Goal: Use online tool/utility: Utilize a website feature to perform a specific function

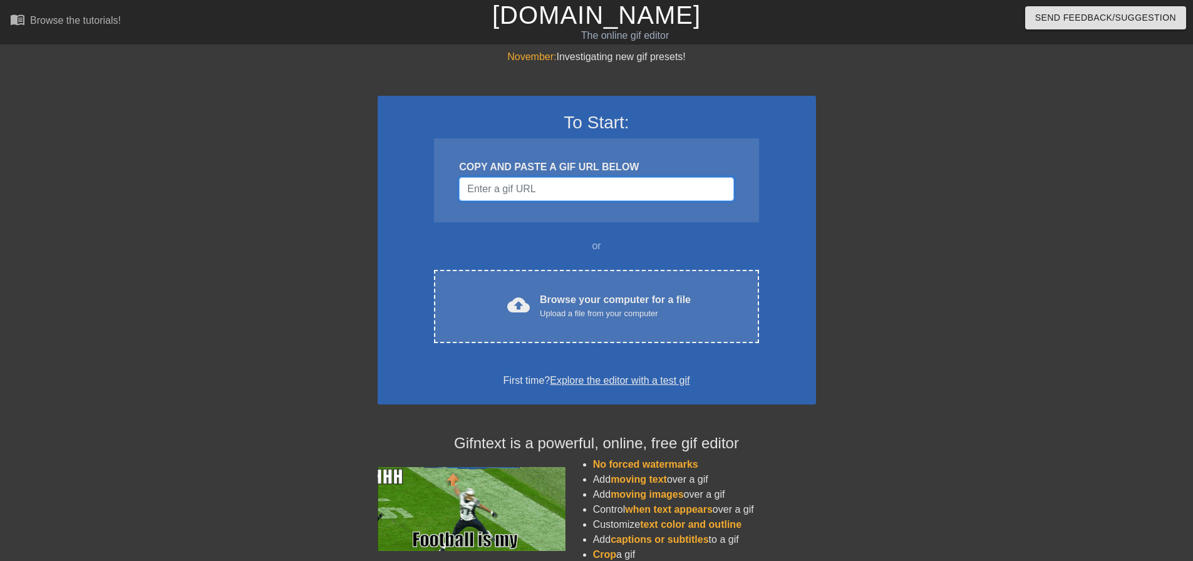
click at [546, 189] on input "Username" at bounding box center [596, 189] width 274 height 24
drag, startPoint x: 546, startPoint y: 189, endPoint x: 533, endPoint y: 194, distance: 14.1
click at [490, 190] on input "Username" at bounding box center [596, 189] width 274 height 24
paste input "https://tenor.com/view/liar-liar-liar-liar-scratch-right-here-obvious-liar-liar…"
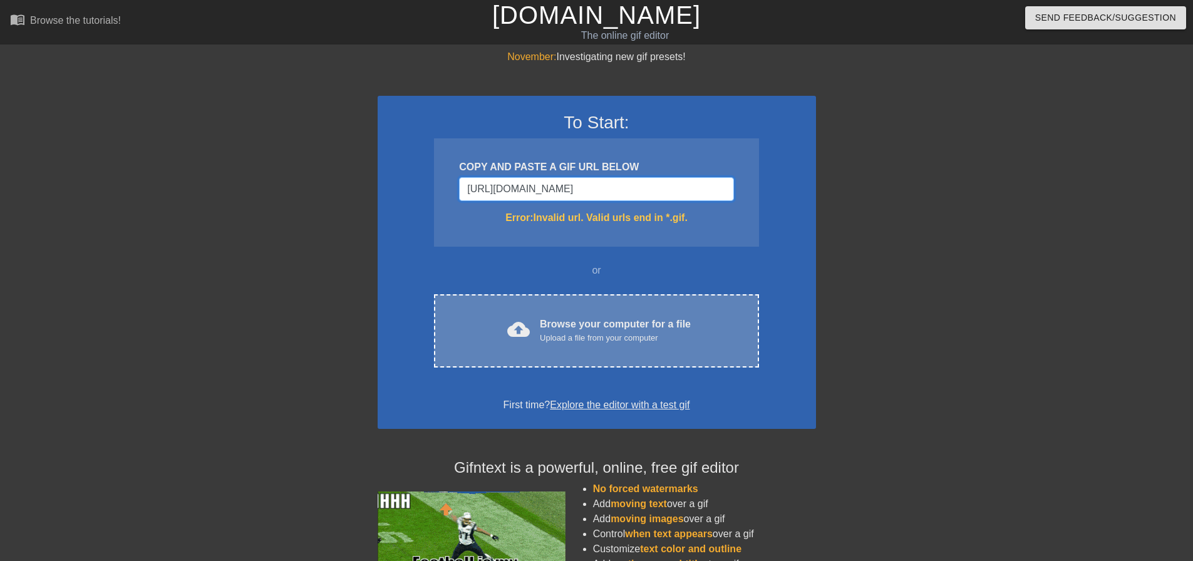
scroll to position [0, 181]
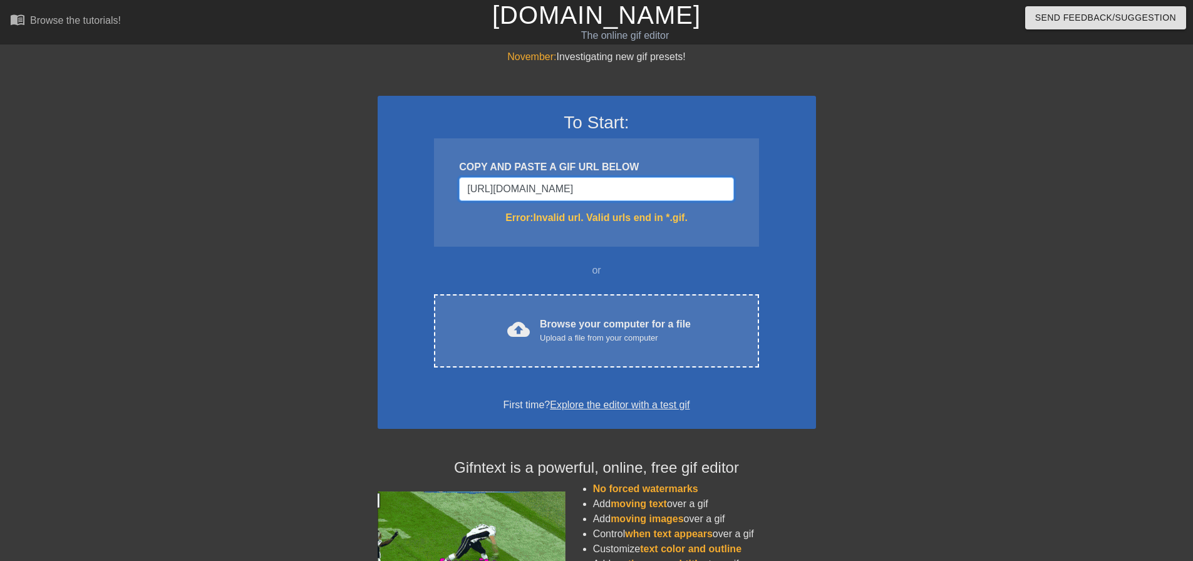
type input "https://tenor.com/view/liar-liar-liar-liar-scratch-right-here-obvious-liar-liar…"
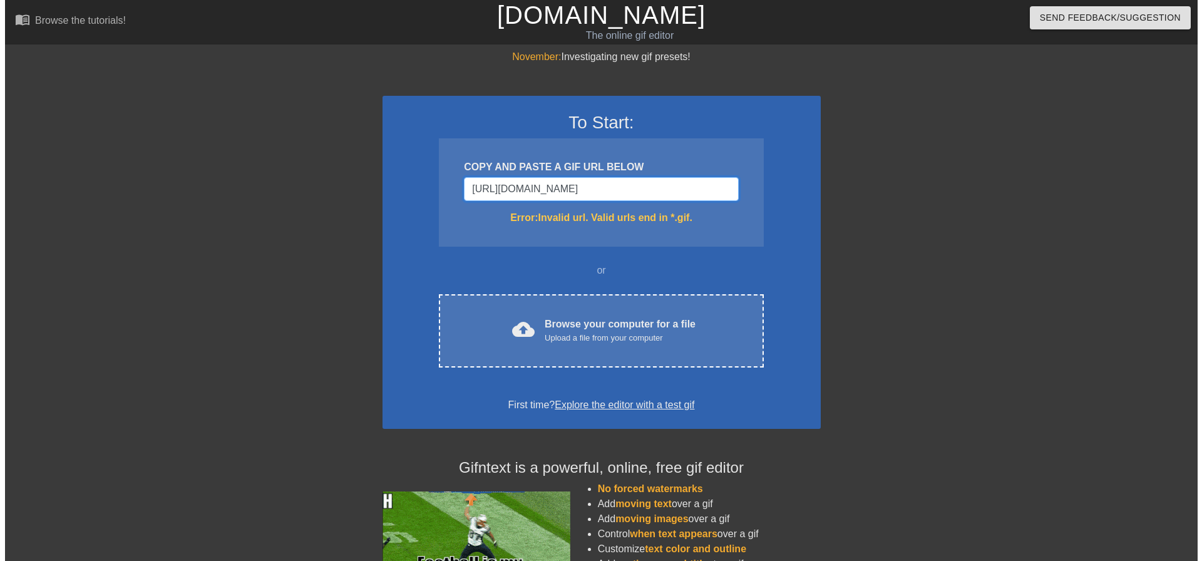
scroll to position [0, 0]
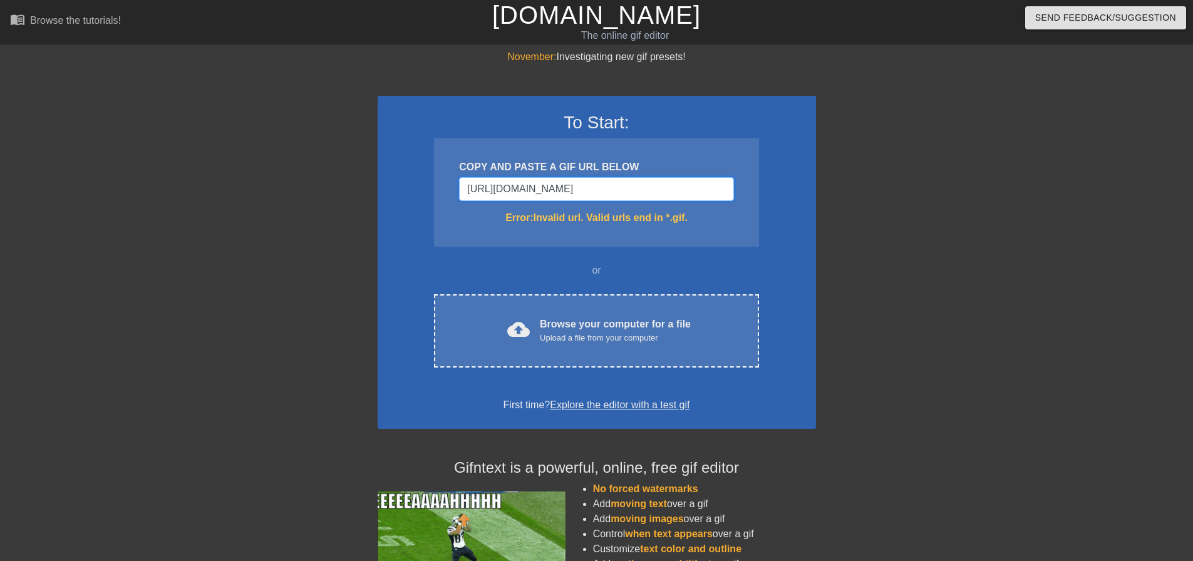
click at [668, 199] on input "https://tenor.com/view/liar-liar-liar-liar-scratch-right-here-obvious-liar-liar…" at bounding box center [596, 189] width 274 height 24
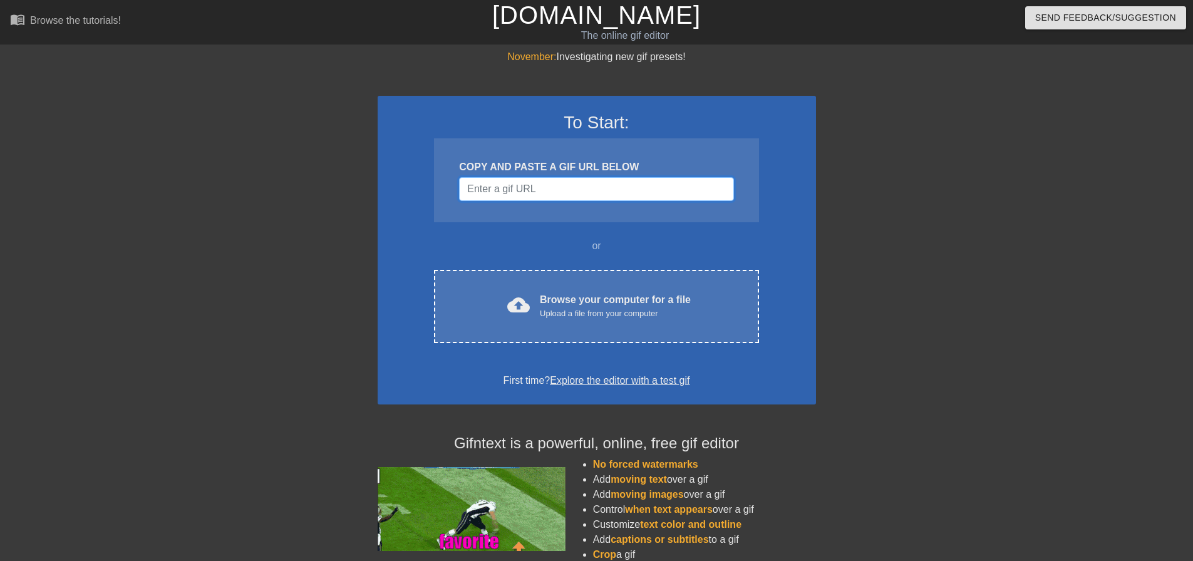
click at [555, 185] on input "Username" at bounding box center [596, 189] width 274 height 24
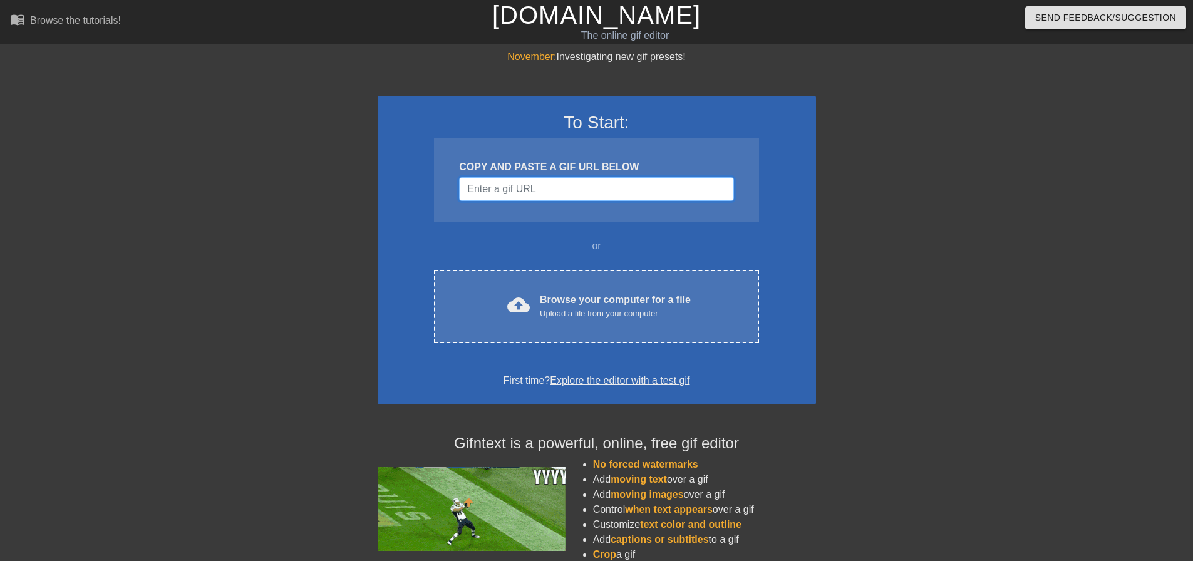
click at [537, 200] on input "Username" at bounding box center [596, 189] width 274 height 24
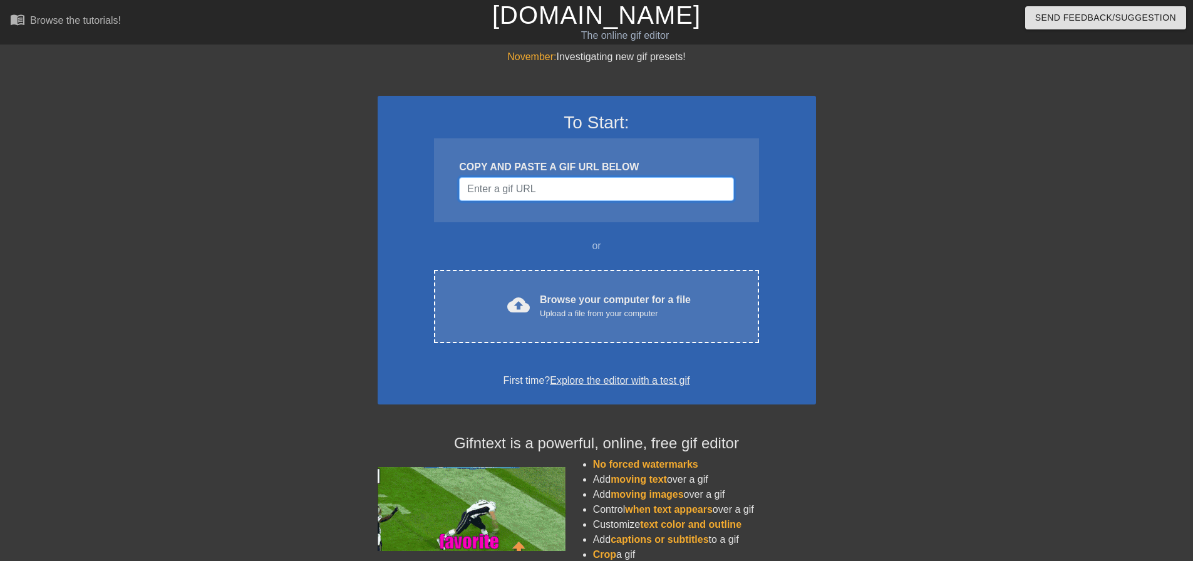
paste input "COLLIER COUNTY PUBLIC UTILITIES GOODLAND PUMP STATION IMPROVEMENTS"
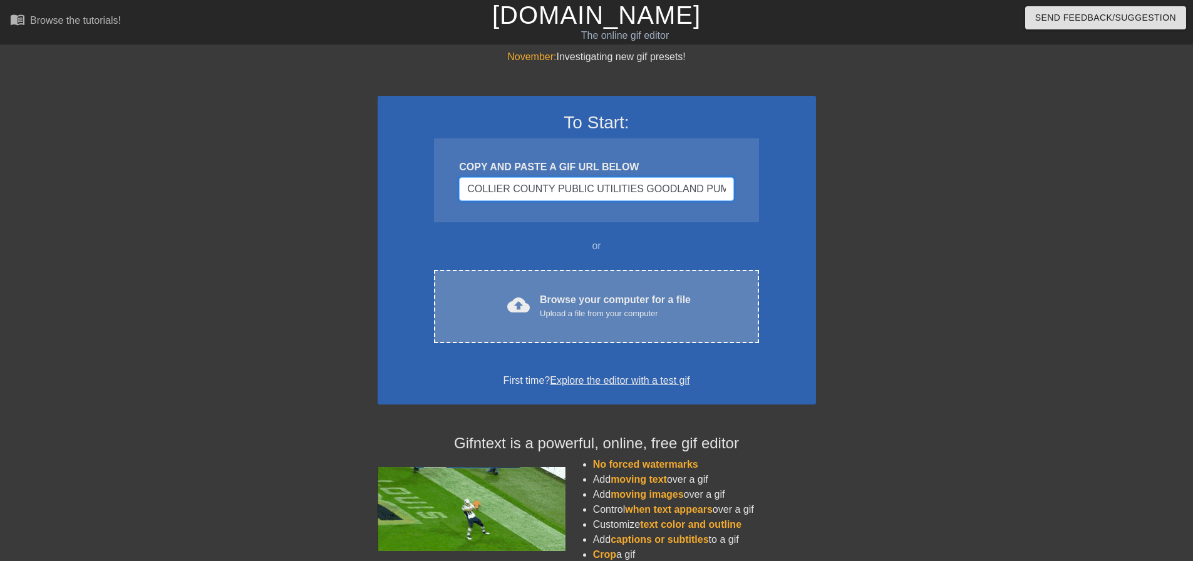
scroll to position [0, 103]
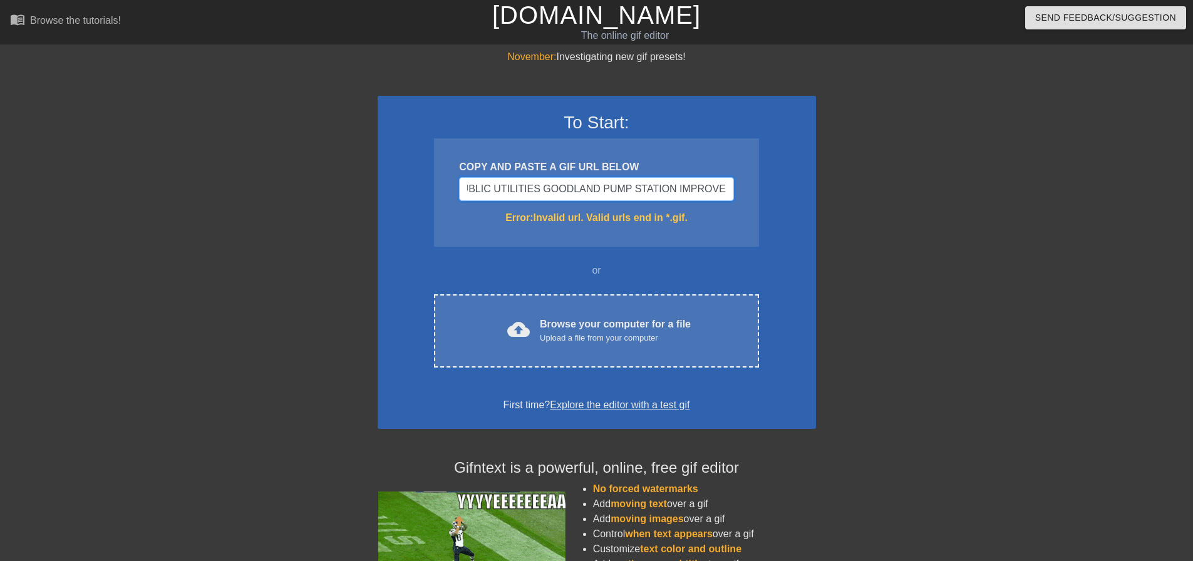
type input "COLLIER COUNTY PUBLIC UTILITIES GOODLAND PUMP STATION IMPROVEMENTS"
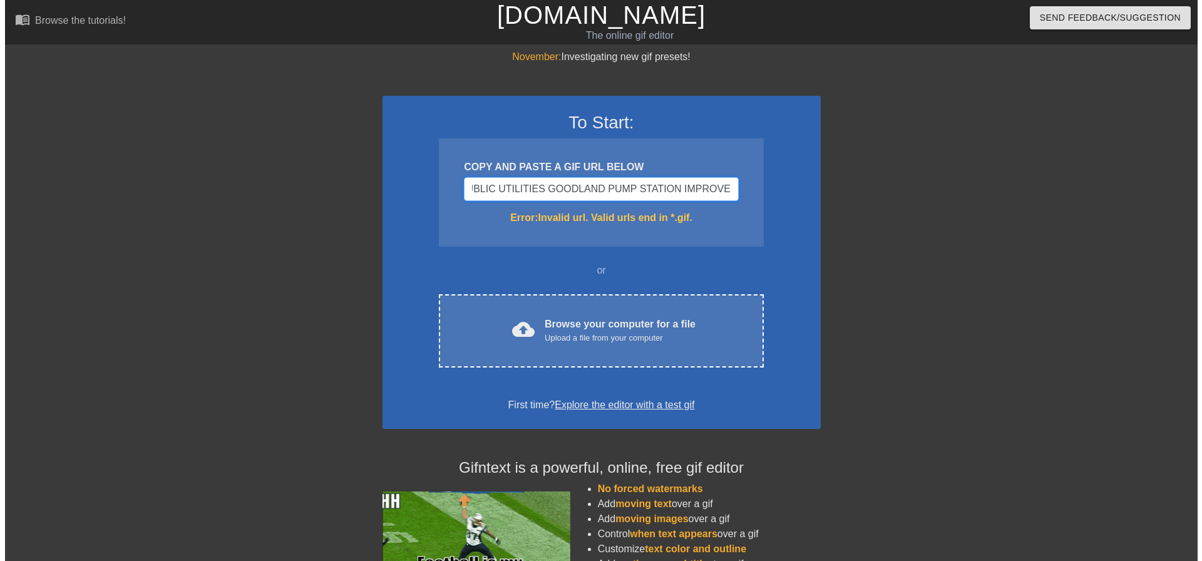
scroll to position [0, 0]
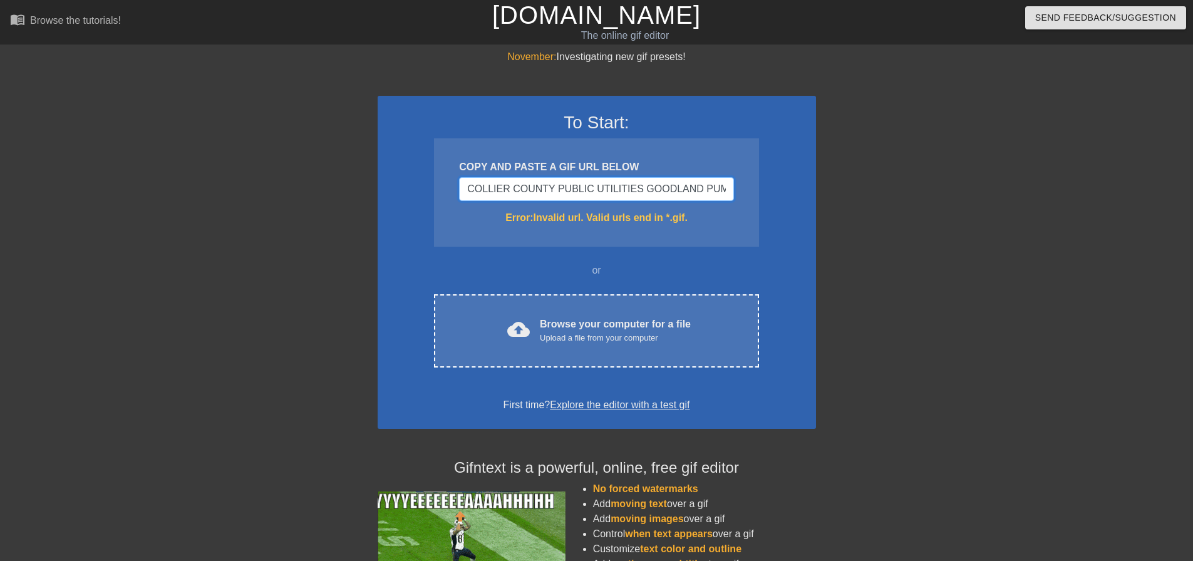
click at [612, 180] on input "COLLIER COUNTY PUBLIC UTILITIES GOODLAND PUMP STATION IMPROVEMENTS" at bounding box center [596, 189] width 274 height 24
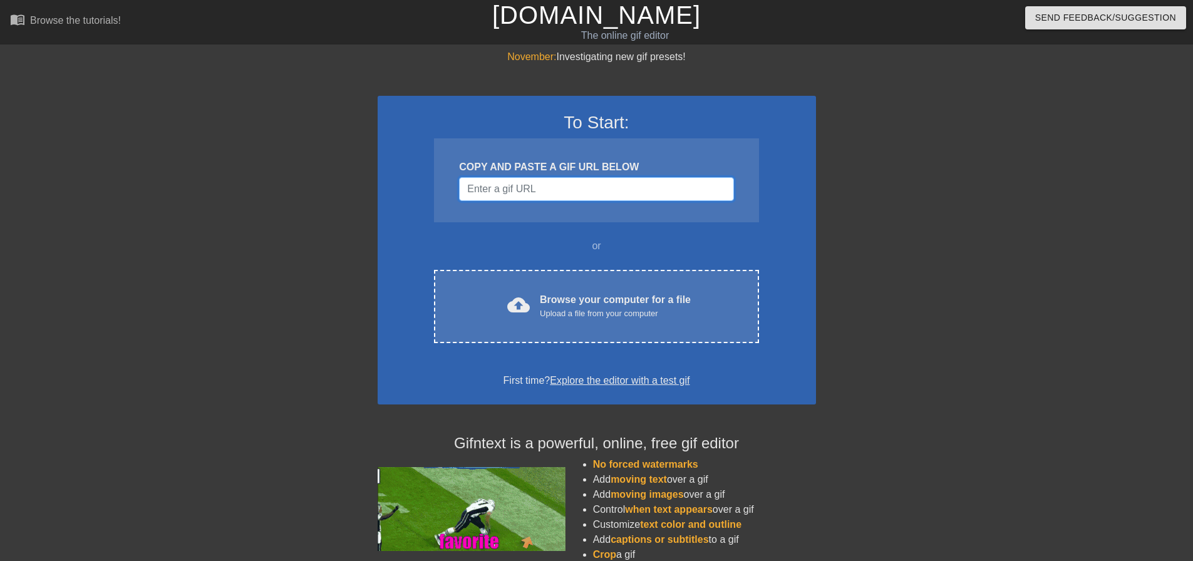
click at [567, 189] on input "Username" at bounding box center [596, 189] width 274 height 24
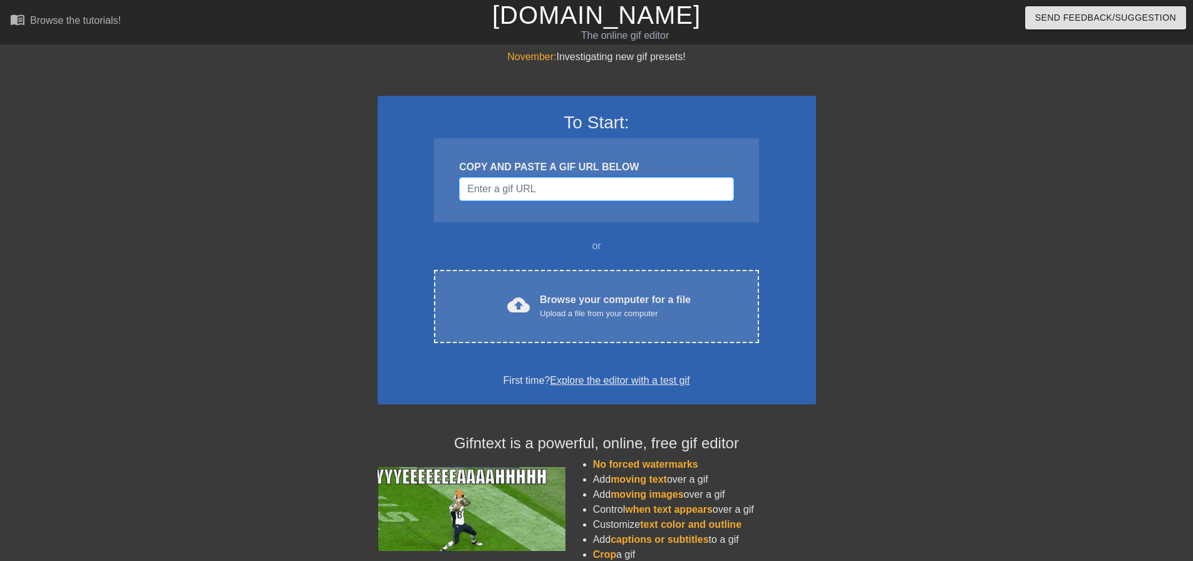
paste input "https://tenor.com/view/liar-liar-liar-liar-scratch-right-here-obvious-liar-liar…"
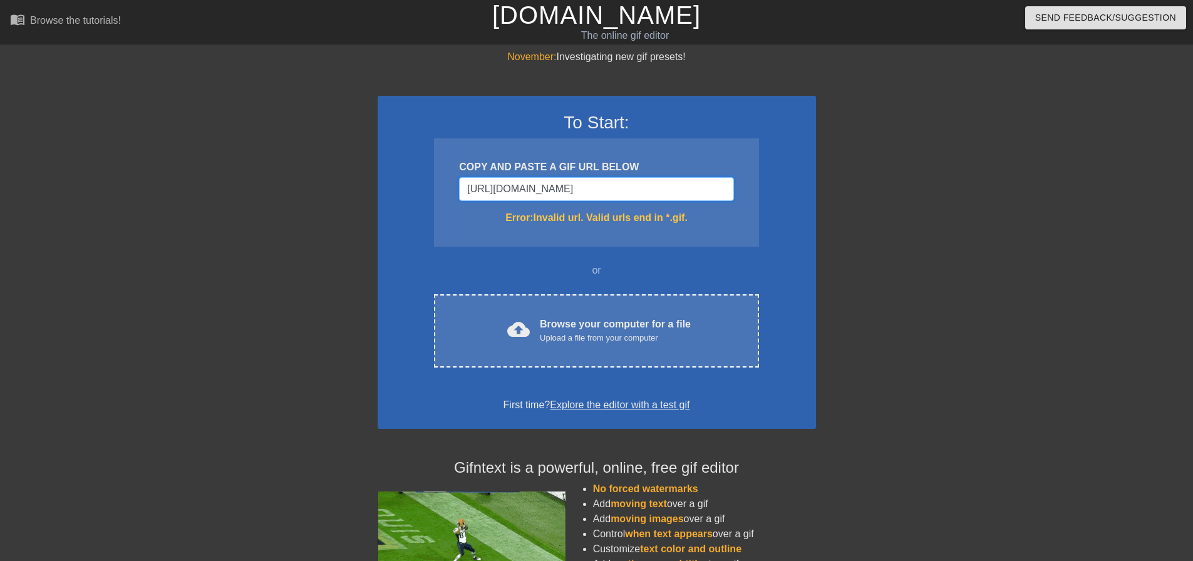
drag, startPoint x: 663, startPoint y: 190, endPoint x: 393, endPoint y: 186, distance: 270.0
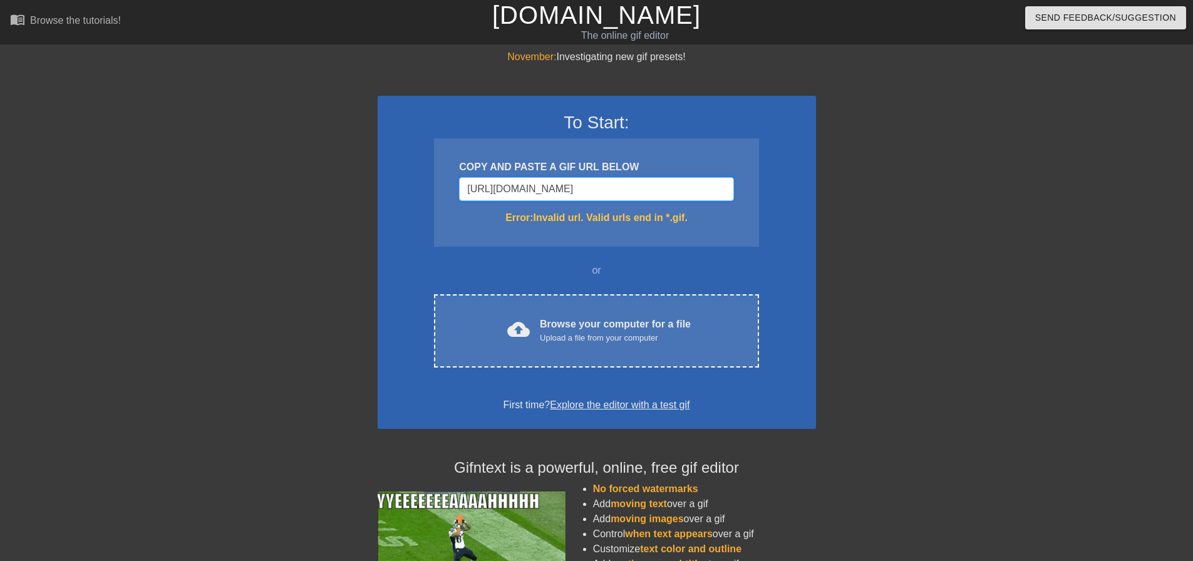
click at [393, 186] on div "To Start: COPY AND PASTE A GIF URL BELOW https://tenor.com/view/liar-liar-liar-…" at bounding box center [597, 262] width 438 height 333
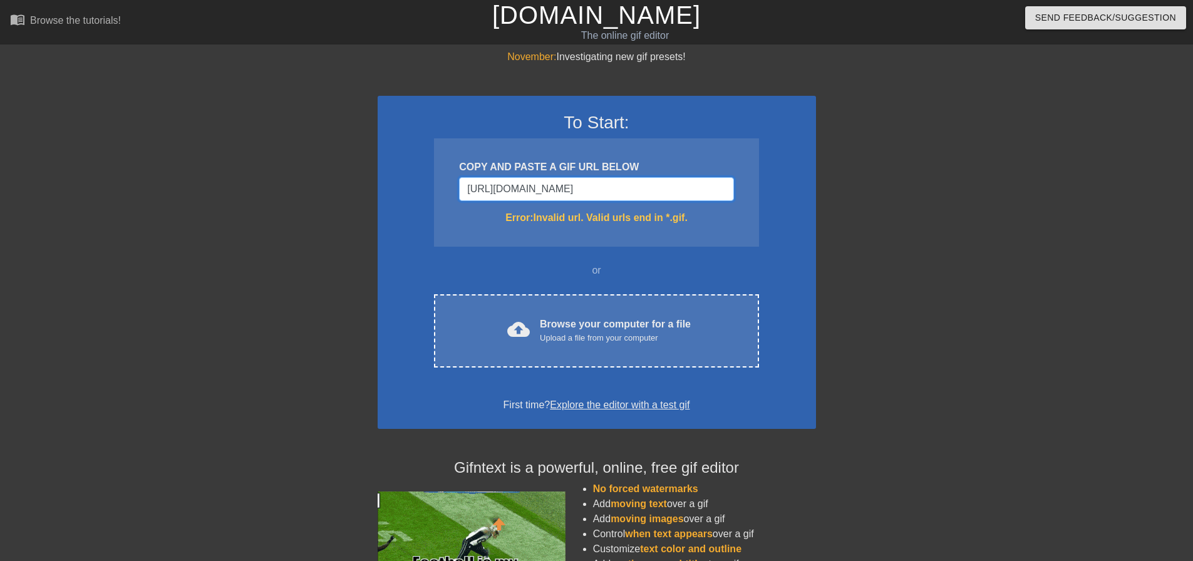
type input "https://tenor.com/view/liar-liar-liar-liar-scratch-right-here-obvious-liar-liar…"
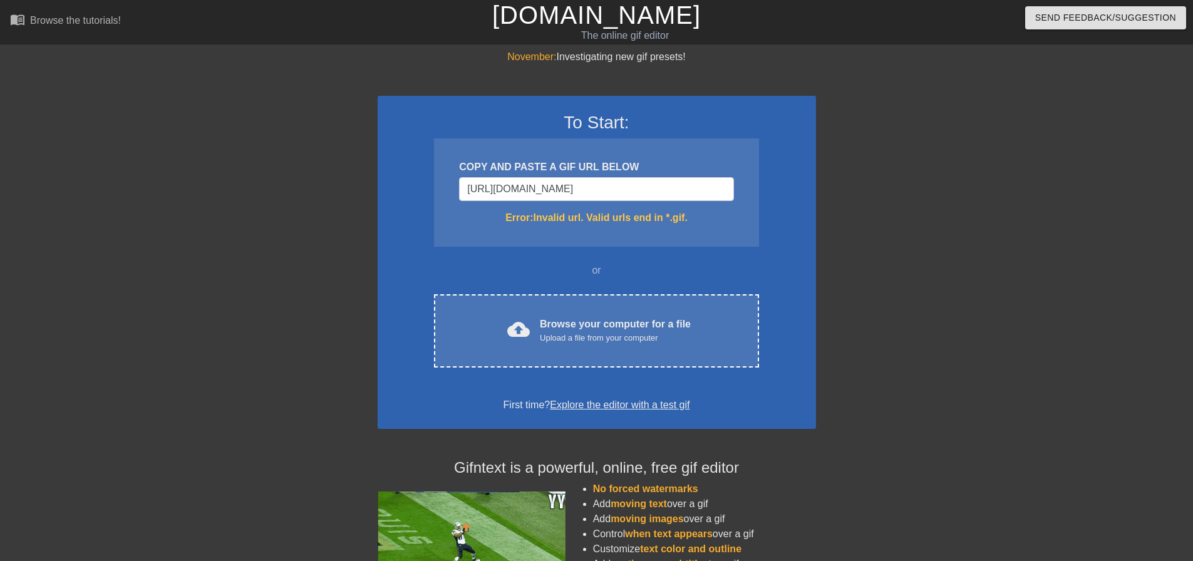
click at [775, 264] on div "or" at bounding box center [596, 270] width 373 height 15
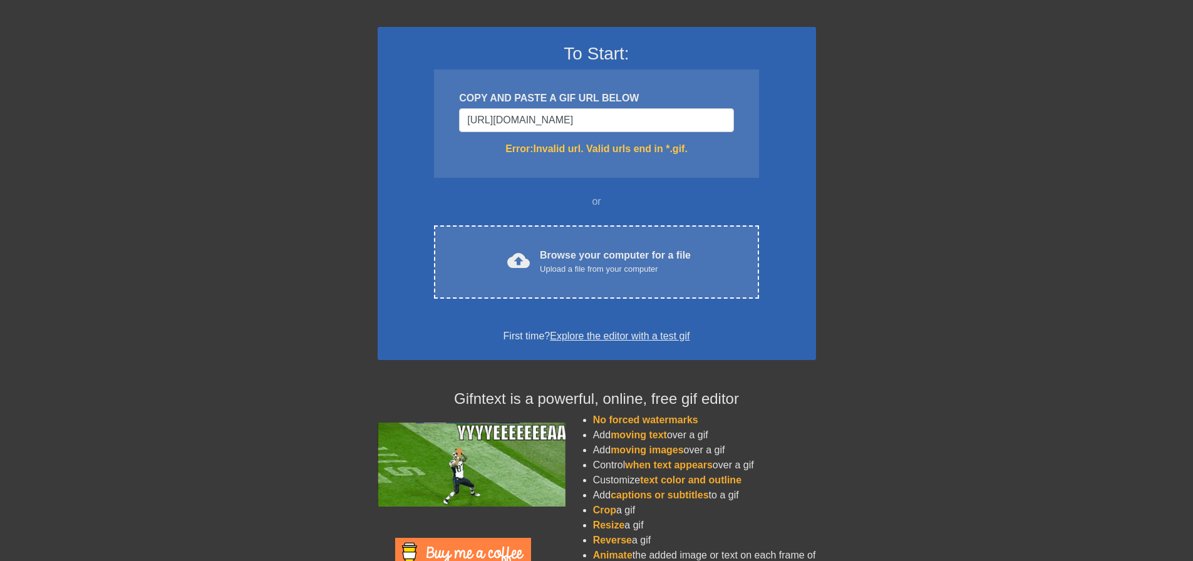
scroll to position [6, 0]
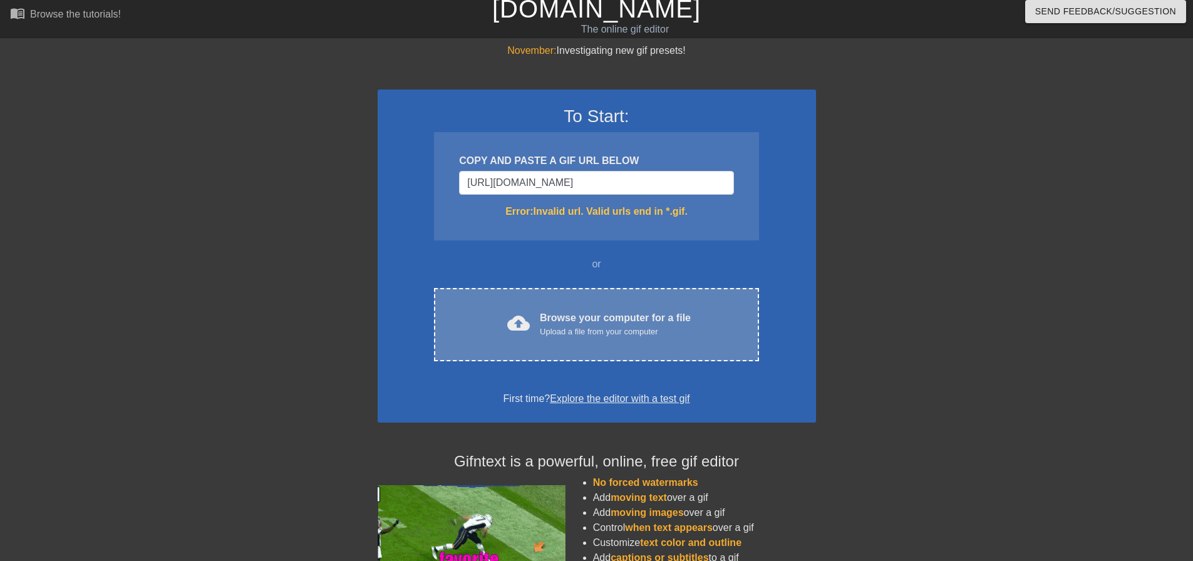
click at [559, 303] on div "cloud_upload Browse your computer for a file Upload a file from your computer C…" at bounding box center [596, 324] width 324 height 73
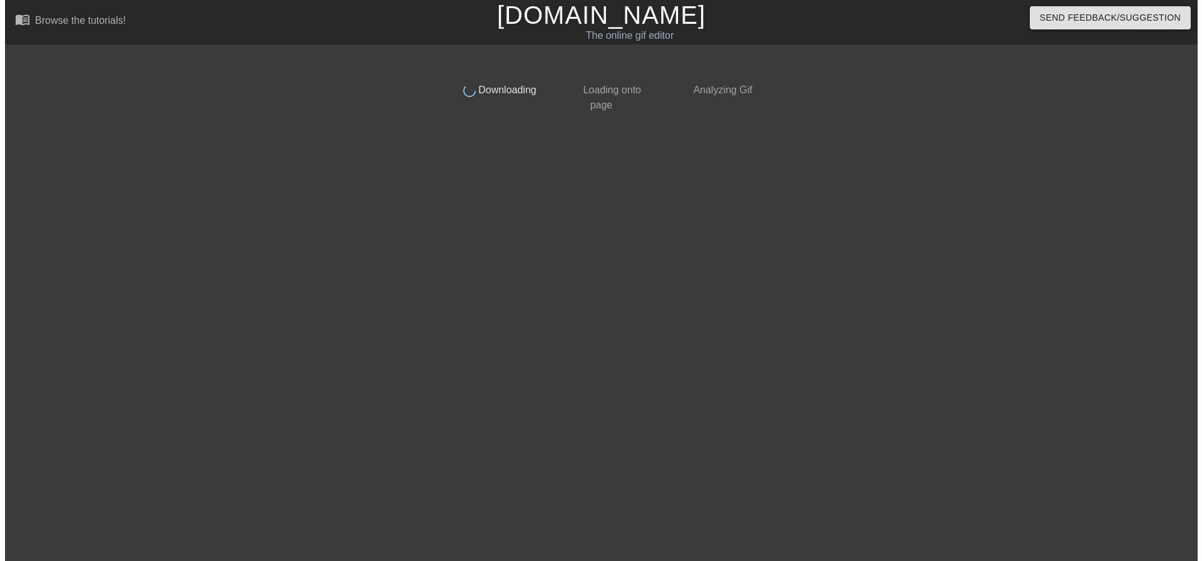
scroll to position [0, 0]
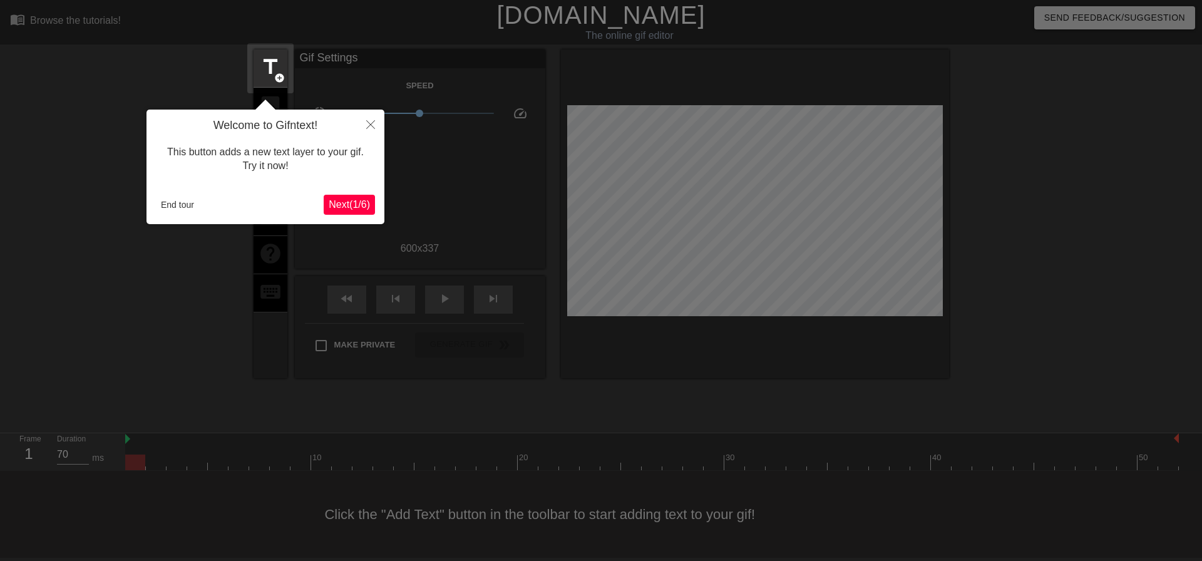
click at [341, 205] on span "Next ( 1 / 6 )" at bounding box center [349, 204] width 41 height 11
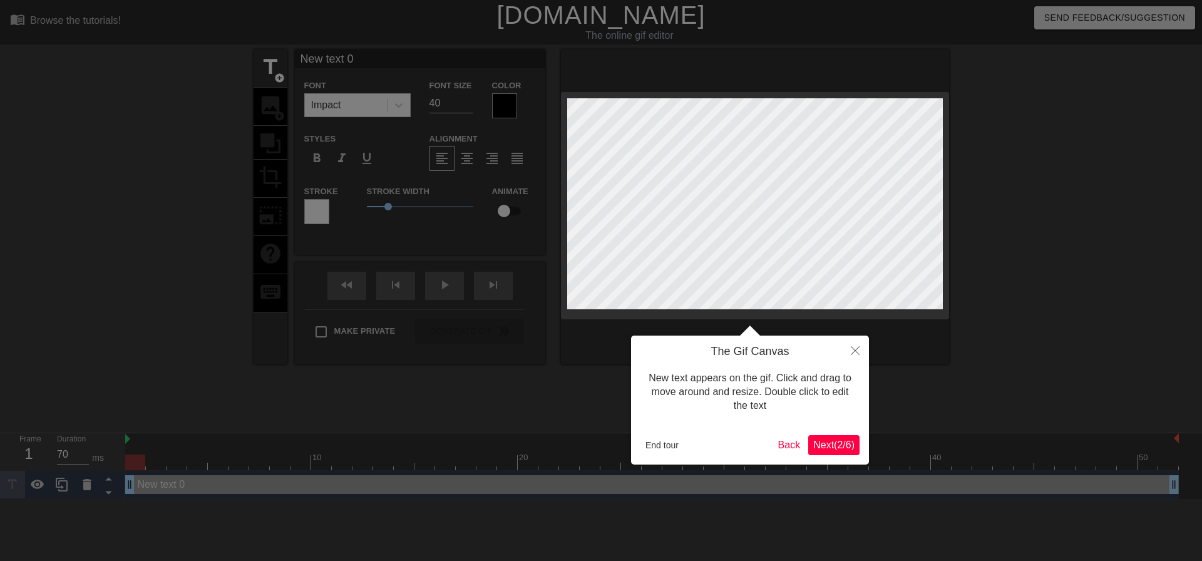
click at [837, 447] on span "Next ( 2 / 6 )" at bounding box center [834, 445] width 41 height 11
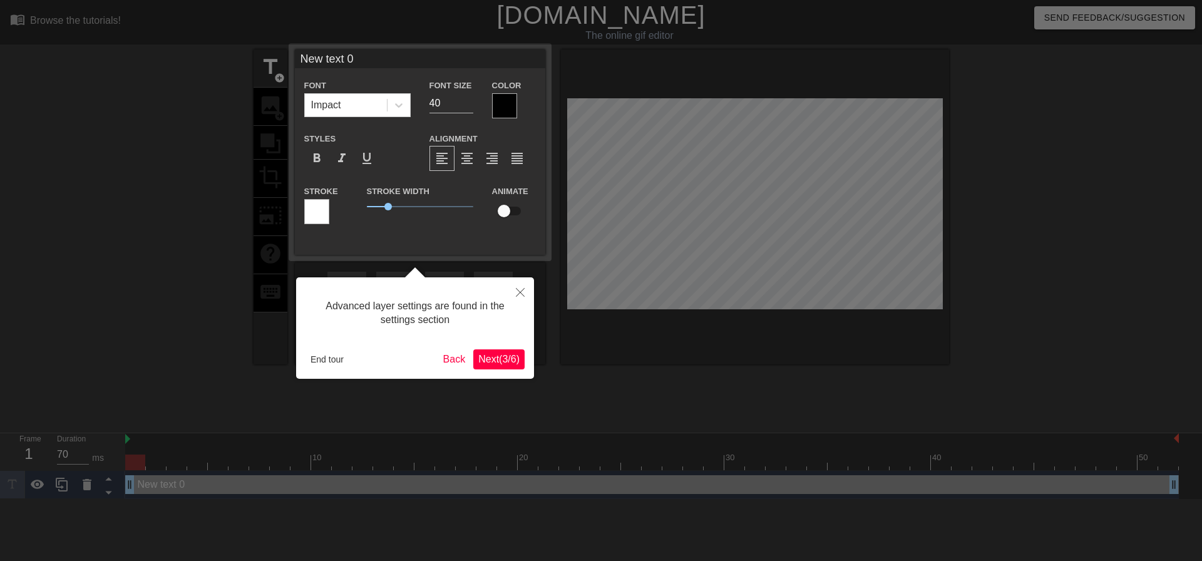
click at [498, 360] on span "Next ( 3 / 6 )" at bounding box center [498, 359] width 41 height 11
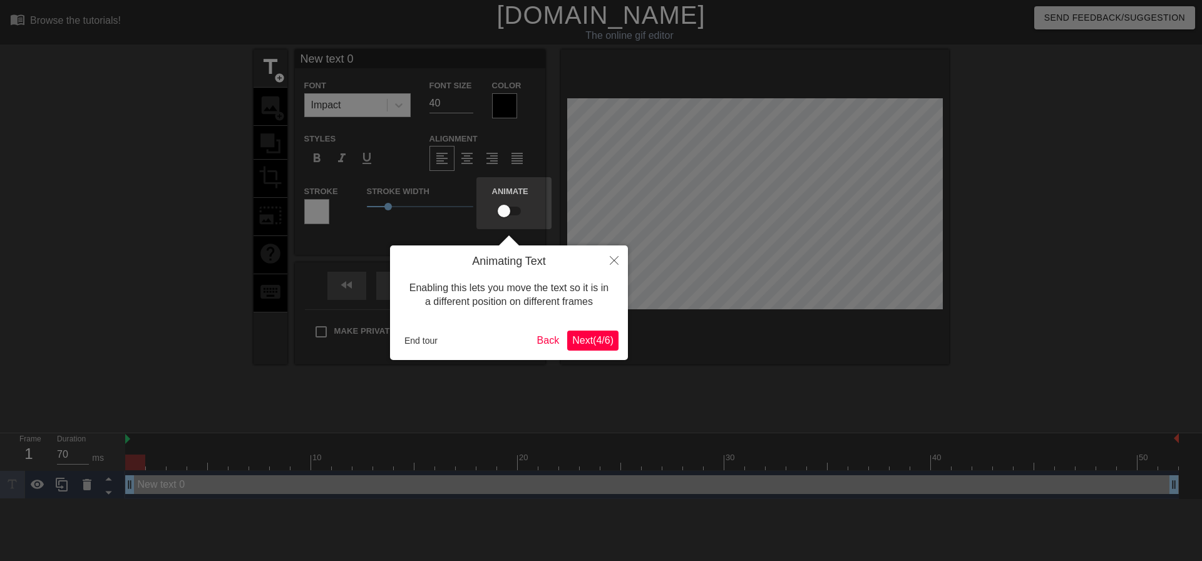
click at [591, 335] on span "Next ( 4 / 6 )" at bounding box center [592, 340] width 41 height 11
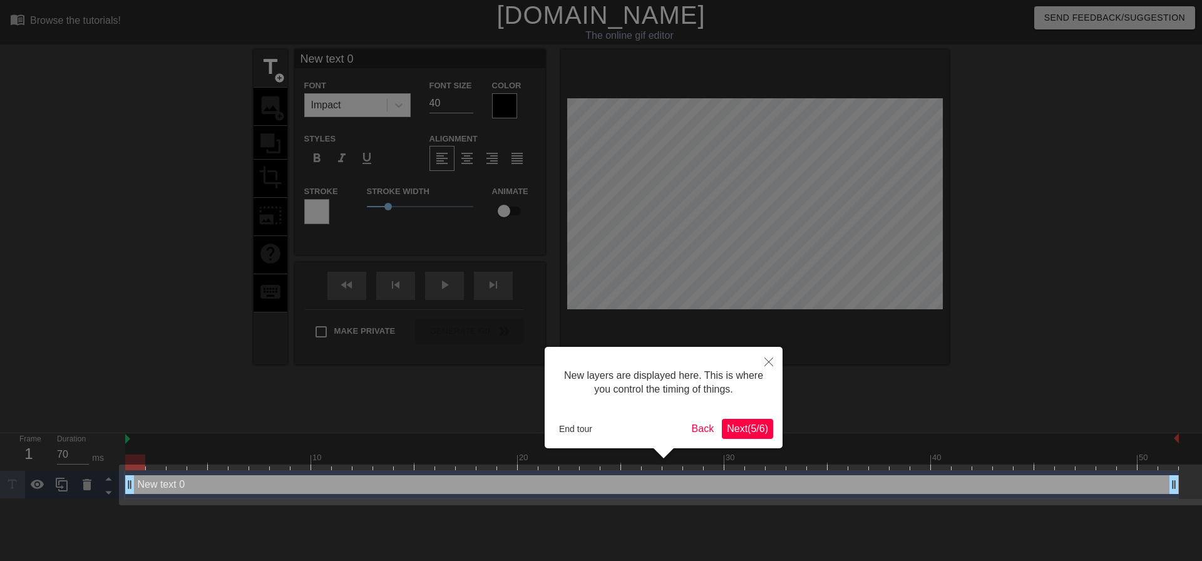
click at [745, 428] on span "Next ( 5 / 6 )" at bounding box center [747, 428] width 41 height 11
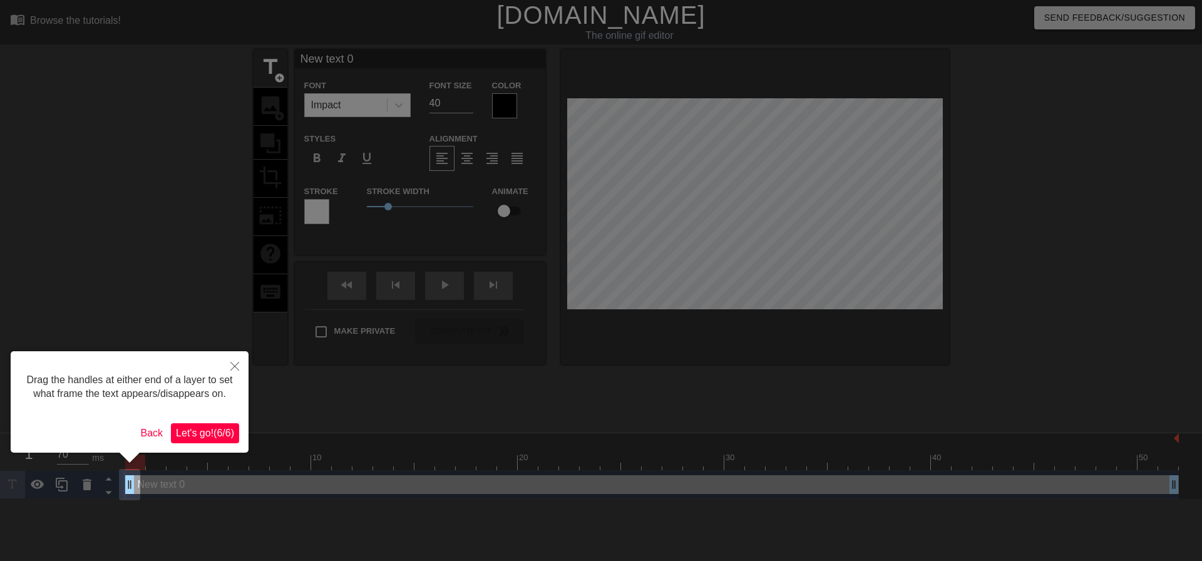
click at [212, 433] on span "Let's go! ( 6 / 6 )" at bounding box center [205, 433] width 58 height 11
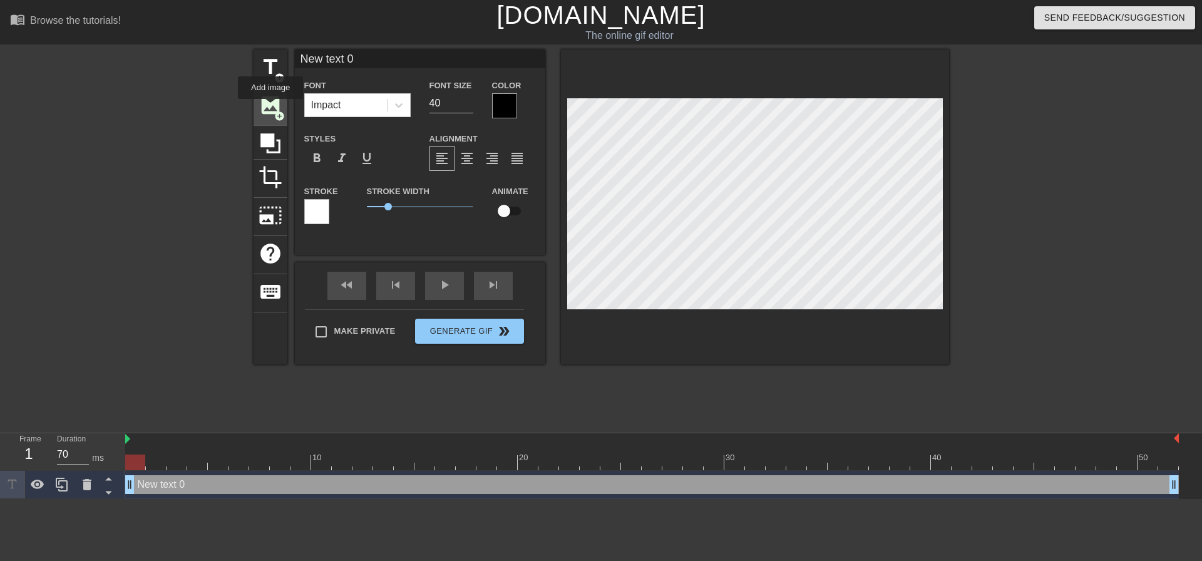
click at [271, 108] on span "image" at bounding box center [271, 105] width 24 height 24
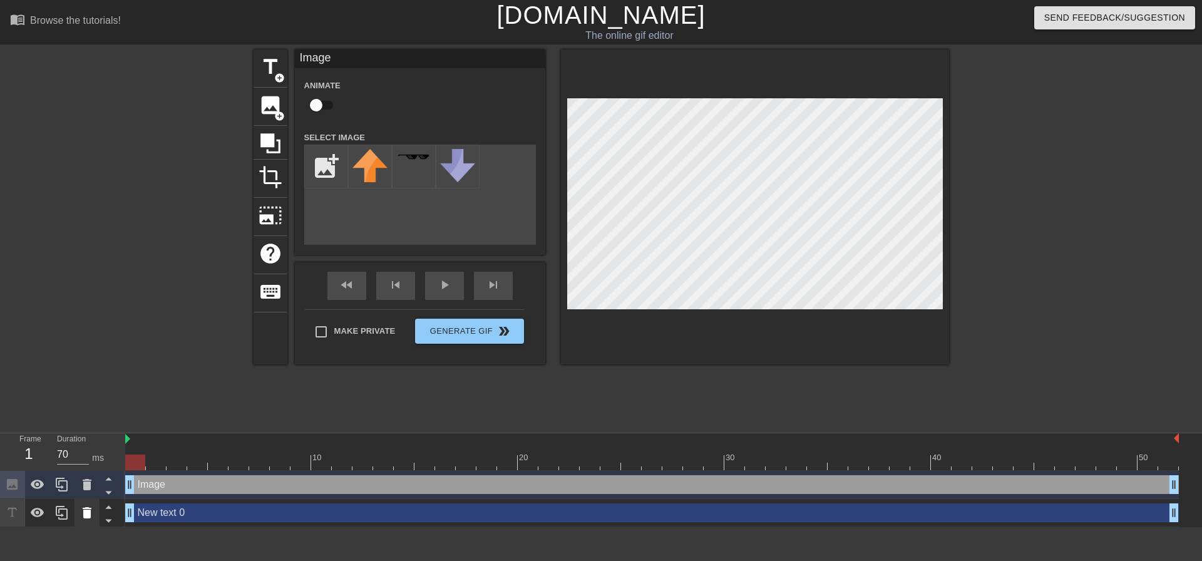
click at [85, 509] on icon at bounding box center [87, 512] width 9 height 11
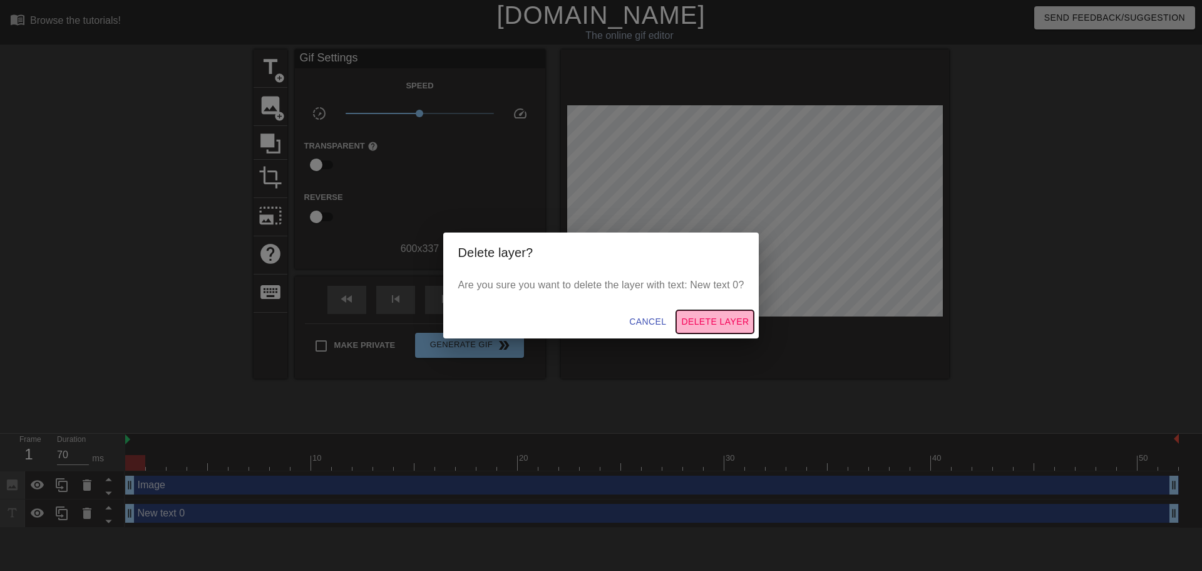
click at [726, 314] on span "Delete Layer" at bounding box center [715, 322] width 68 height 16
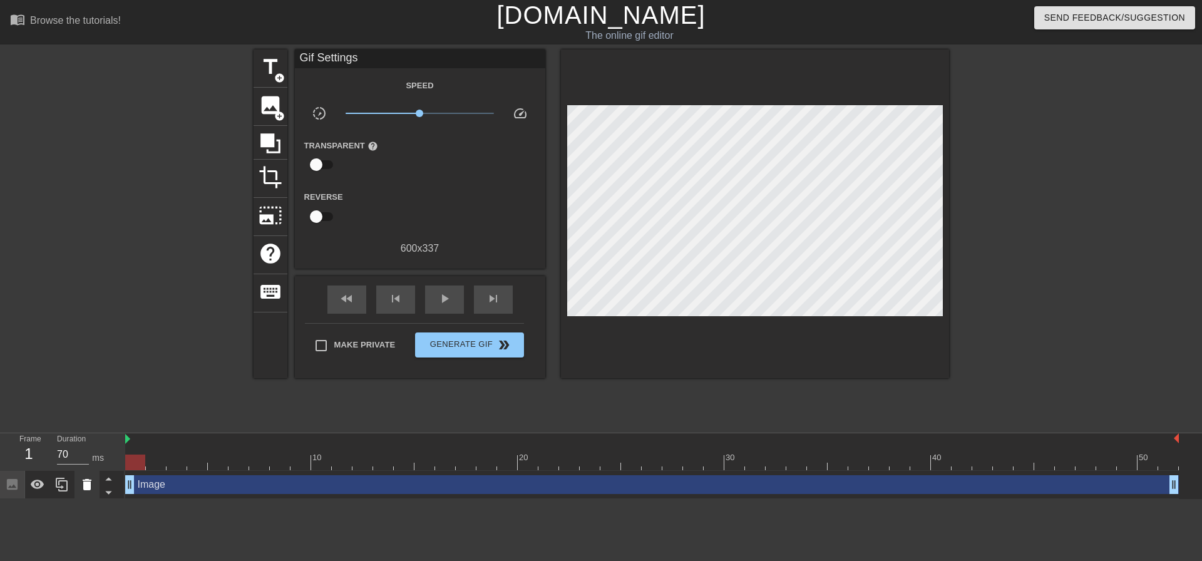
click at [77, 484] on div at bounding box center [87, 485] width 25 height 28
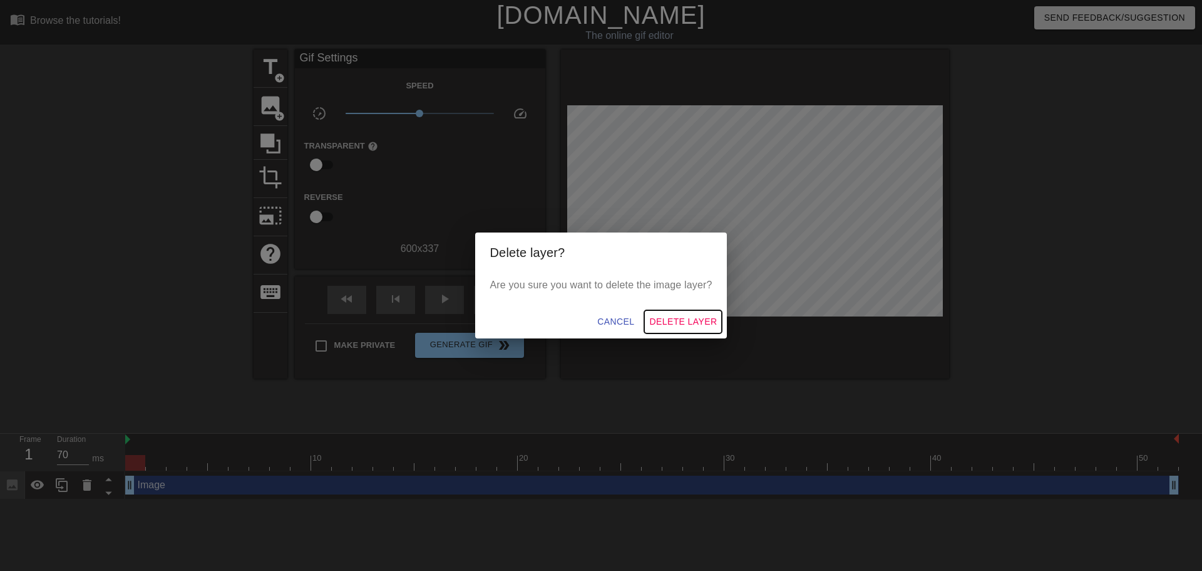
click at [698, 318] on span "Delete Layer" at bounding box center [683, 322] width 68 height 16
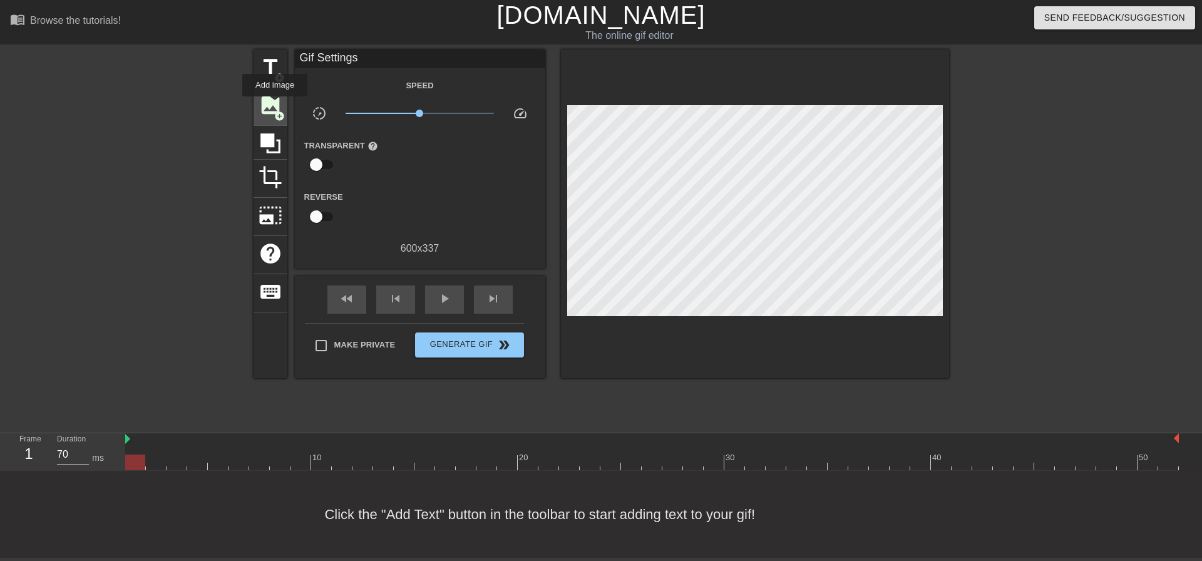
click at [275, 105] on span "image" at bounding box center [271, 105] width 24 height 24
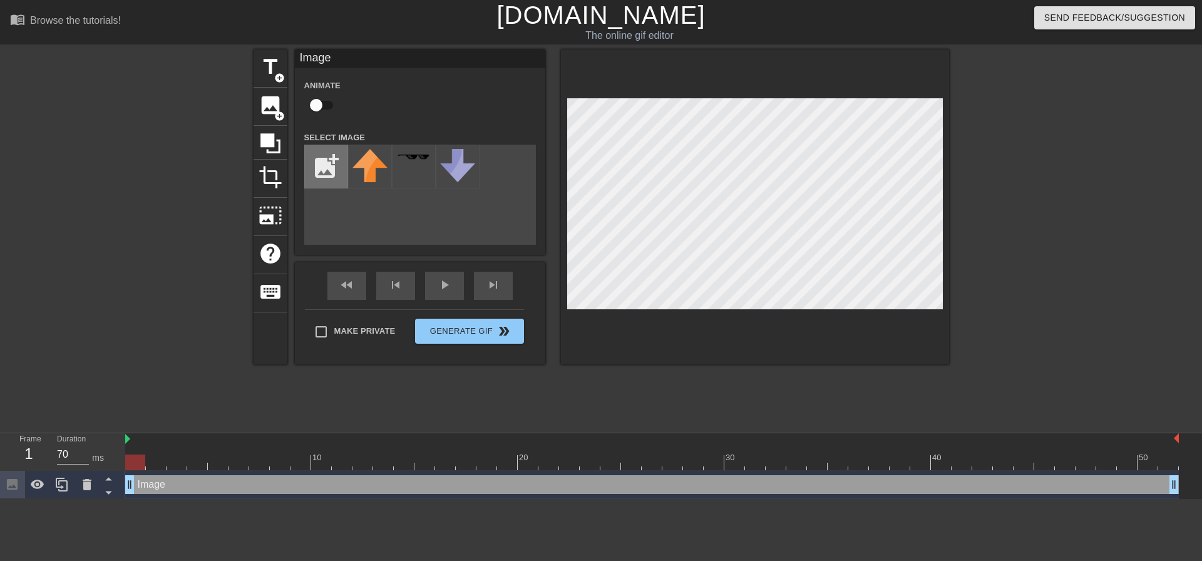
click at [321, 162] on input "file" at bounding box center [326, 166] width 43 height 43
click at [321, 163] on input "file" at bounding box center [326, 166] width 43 height 43
type input "C:\fakepath\Screenshot_20250909_074639_Fantasy.jpg"
click at [376, 174] on img at bounding box center [370, 168] width 35 height 39
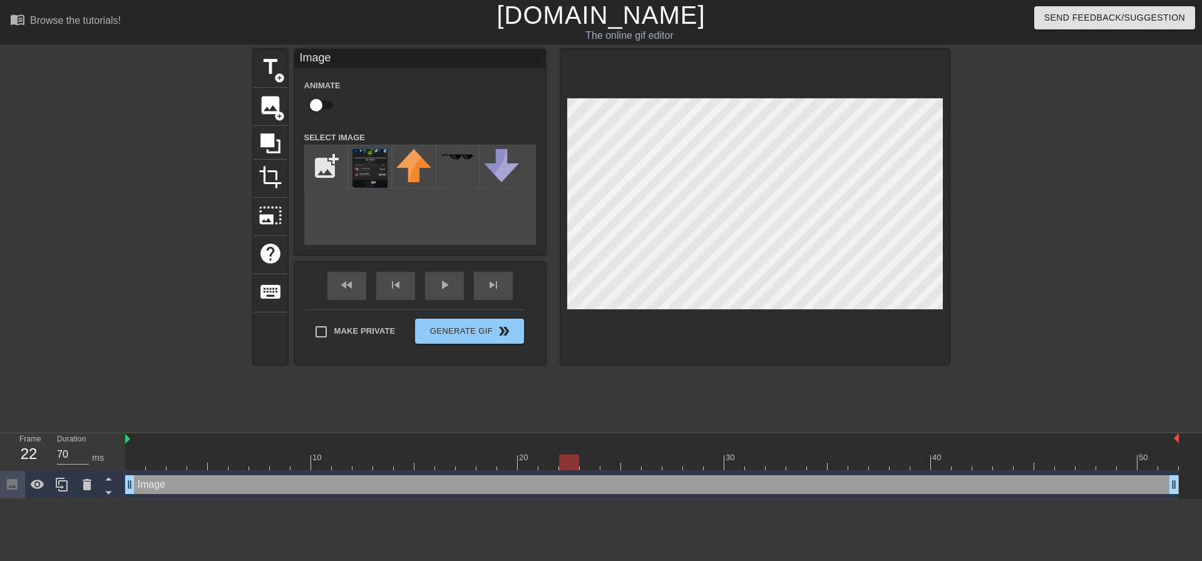
click at [577, 458] on div at bounding box center [652, 463] width 1054 height 16
click at [688, 460] on div at bounding box center [652, 463] width 1054 height 16
click at [706, 461] on div at bounding box center [652, 463] width 1054 height 16
click at [706, 461] on div at bounding box center [714, 463] width 20 height 16
click at [743, 463] on div at bounding box center [652, 463] width 1054 height 16
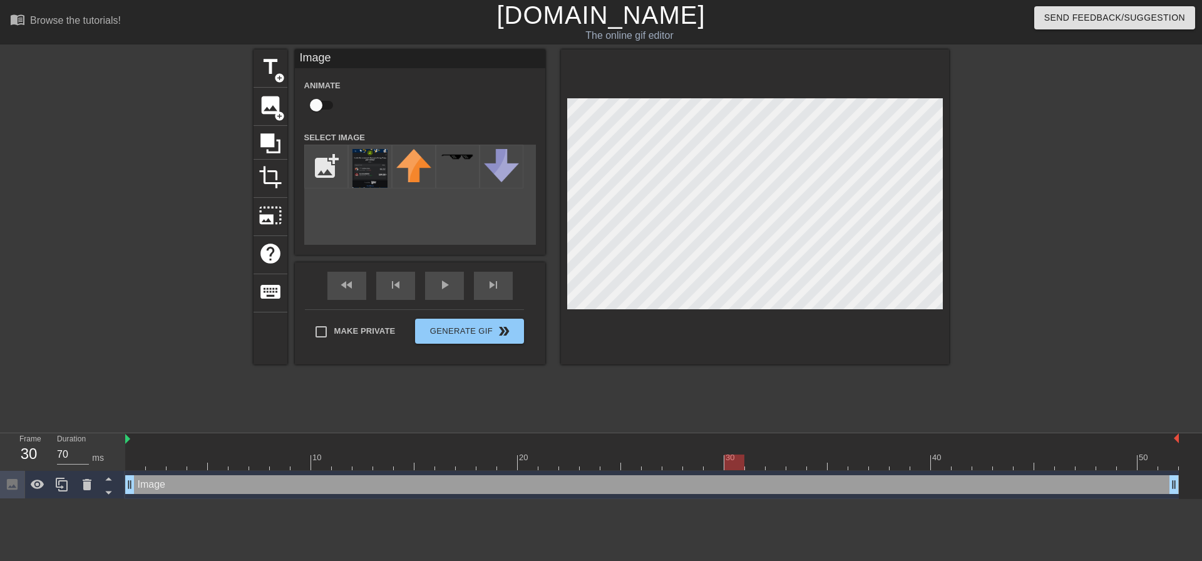
click at [758, 466] on div at bounding box center [652, 463] width 1054 height 16
click at [788, 466] on div at bounding box center [652, 463] width 1054 height 16
click at [824, 465] on div at bounding box center [652, 463] width 1054 height 16
click at [851, 461] on div at bounding box center [652, 463] width 1054 height 16
click at [879, 458] on div at bounding box center [652, 463] width 1054 height 16
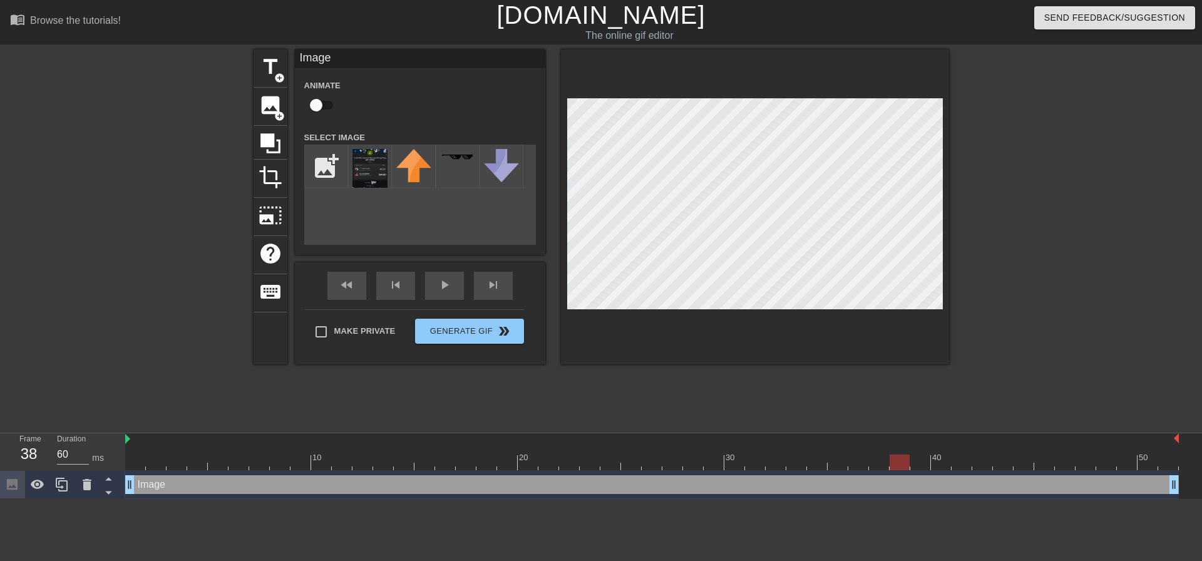
click at [903, 463] on div at bounding box center [652, 463] width 1054 height 16
click at [927, 465] on div at bounding box center [652, 463] width 1054 height 16
click at [931, 462] on div at bounding box center [652, 463] width 1054 height 16
click at [81, 450] on input "71" at bounding box center [73, 455] width 32 height 20
click at [81, 450] on input "72" at bounding box center [73, 455] width 32 height 20
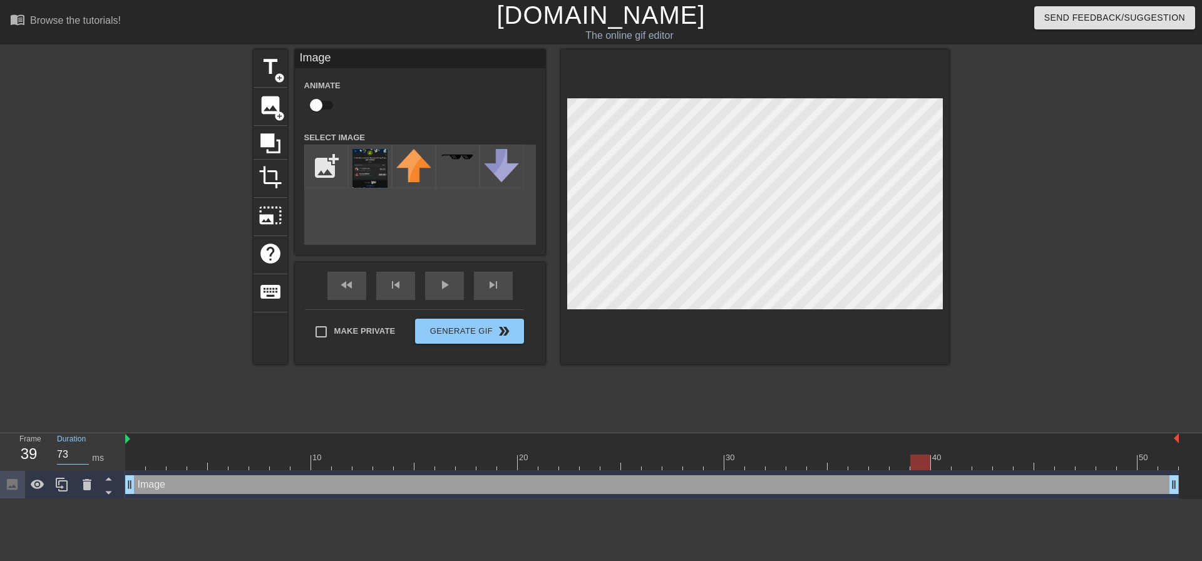
click at [81, 450] on input "73" at bounding box center [73, 455] width 32 height 20
click at [81, 450] on input "74" at bounding box center [73, 455] width 32 height 20
click at [81, 450] on input "75" at bounding box center [73, 455] width 32 height 20
click at [81, 450] on input "76" at bounding box center [73, 455] width 32 height 20
click at [81, 450] on input "77" at bounding box center [73, 455] width 32 height 20
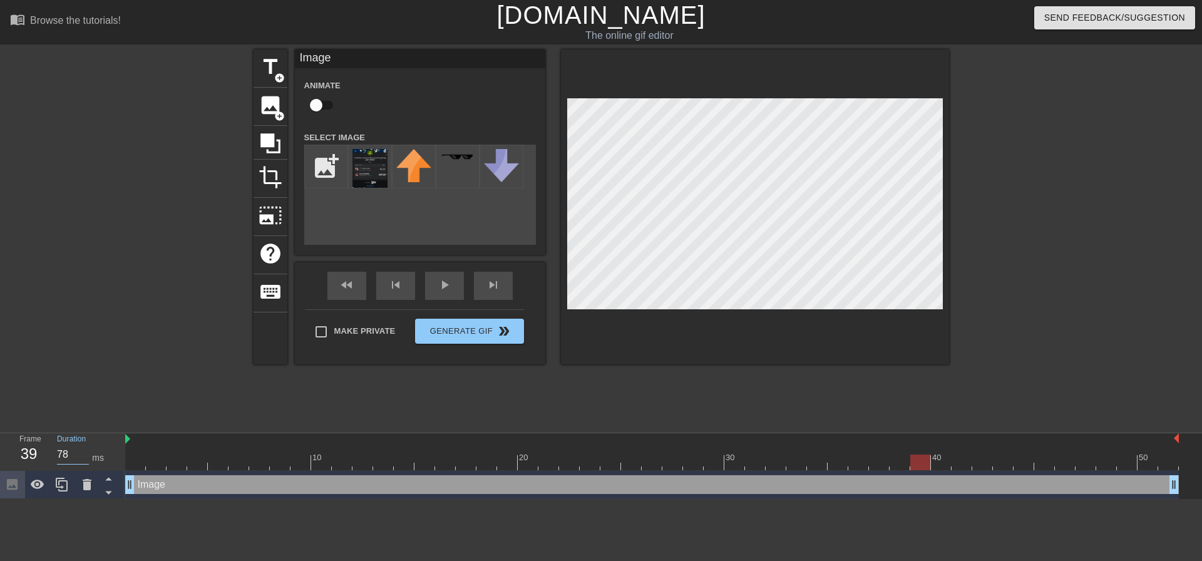
click at [81, 450] on input "78" at bounding box center [73, 455] width 32 height 20
click at [81, 450] on input "79" at bounding box center [73, 455] width 32 height 20
click at [81, 450] on input "80" at bounding box center [73, 455] width 32 height 20
click at [81, 450] on input "81" at bounding box center [73, 455] width 32 height 20
click at [81, 449] on input "106" at bounding box center [73, 455] width 32 height 20
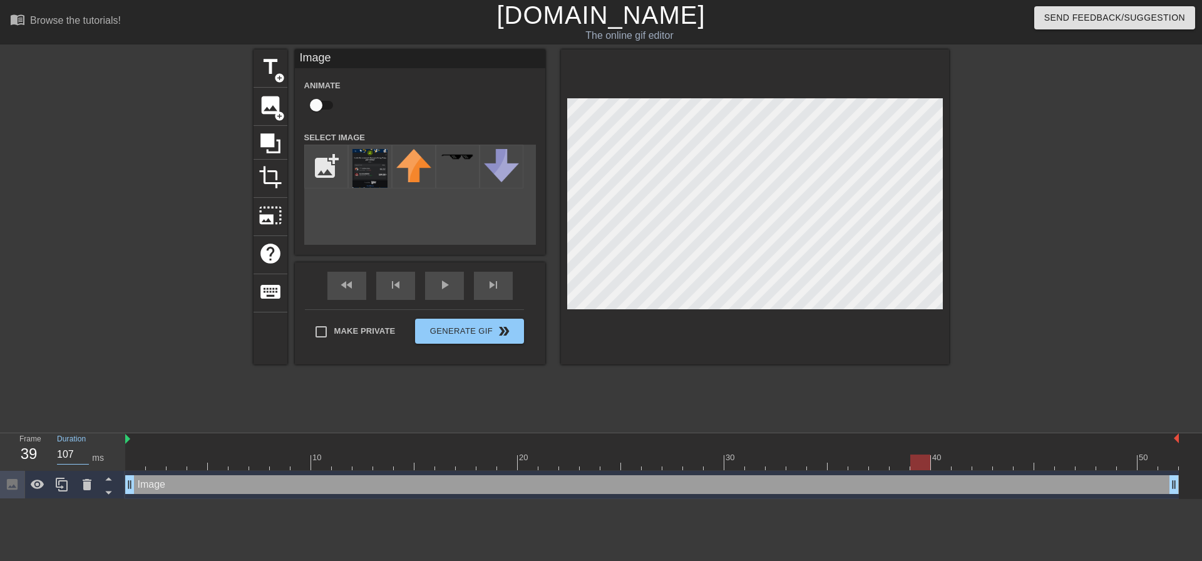
click at [81, 449] on input "107" at bounding box center [73, 455] width 32 height 20
click at [81, 449] on input "108" at bounding box center [73, 455] width 32 height 20
click at [81, 449] on input "109" at bounding box center [73, 455] width 32 height 20
click at [81, 449] on input "110" at bounding box center [73, 455] width 32 height 20
click at [196, 457] on div at bounding box center [652, 463] width 1054 height 16
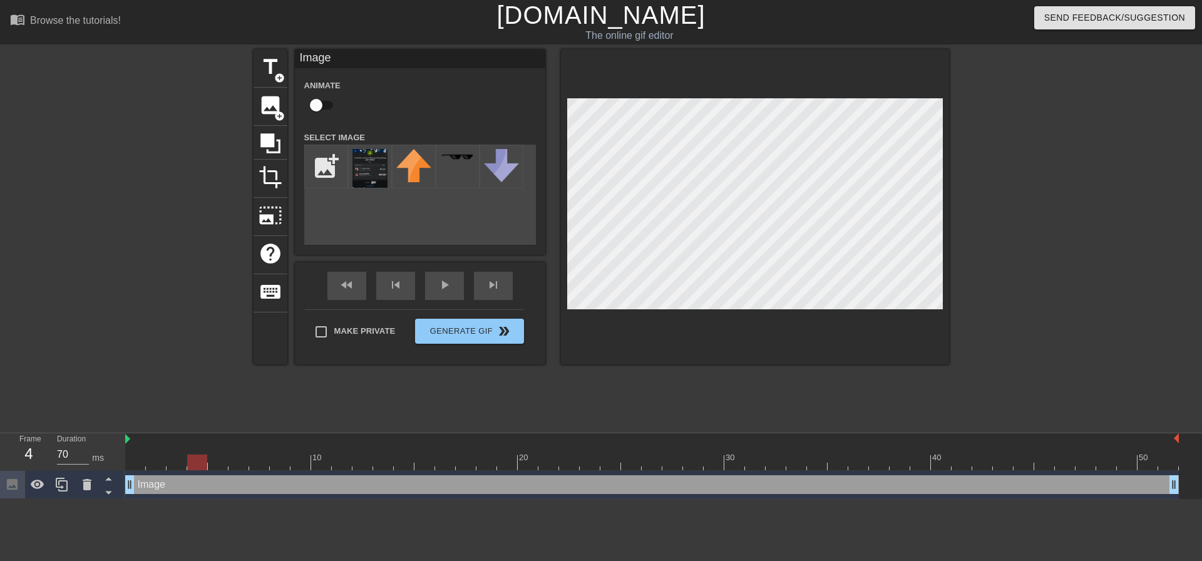
click at [740, 460] on div at bounding box center [652, 463] width 1054 height 16
click at [755, 462] on div at bounding box center [652, 463] width 1054 height 16
click at [769, 460] on div at bounding box center [652, 463] width 1054 height 16
click at [778, 459] on div at bounding box center [776, 463] width 20 height 16
click at [806, 461] on div at bounding box center [652, 463] width 1054 height 16
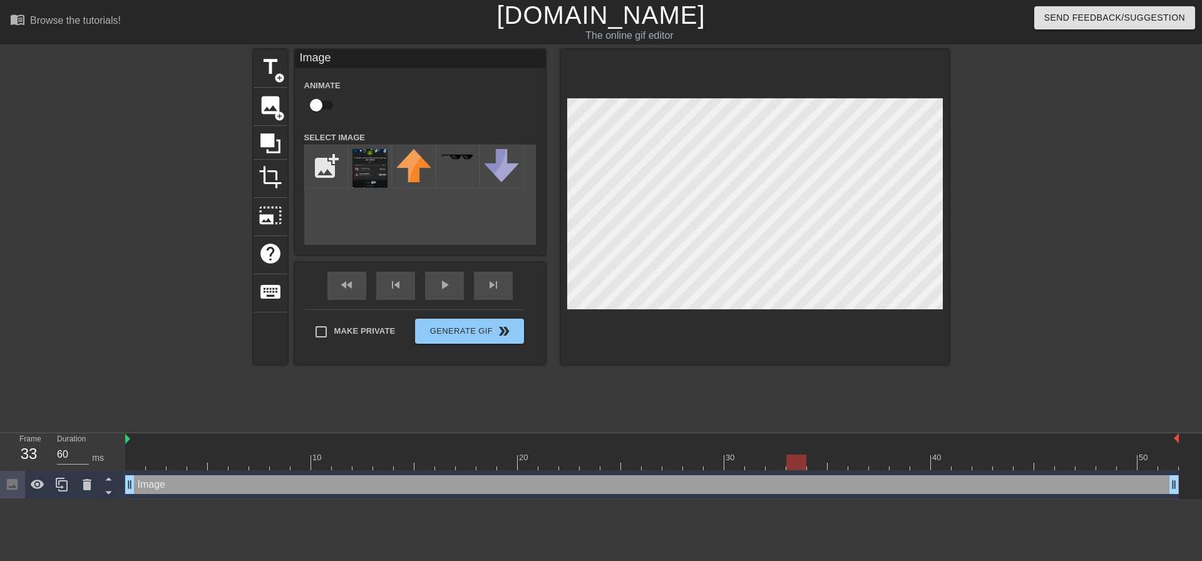
click at [832, 457] on div at bounding box center [652, 463] width 1054 height 16
click at [862, 460] on div at bounding box center [652, 463] width 1054 height 16
click at [892, 461] on div at bounding box center [652, 463] width 1054 height 16
type input "110"
click at [929, 463] on div at bounding box center [652, 463] width 1054 height 16
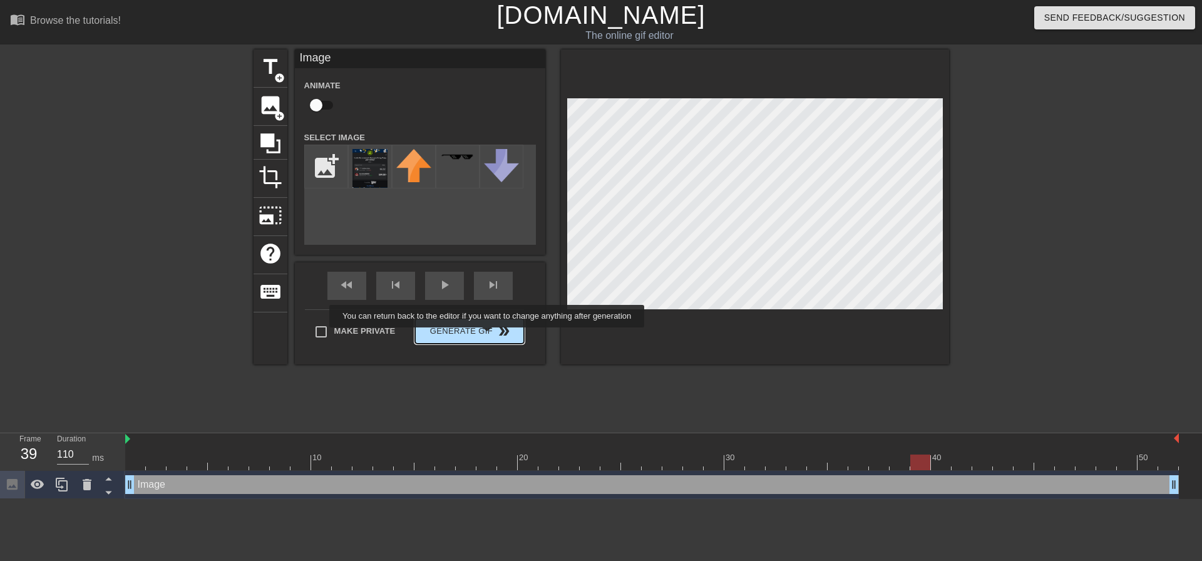
click at [488, 336] on span "Generate Gif double_arrow" at bounding box center [469, 331] width 98 height 15
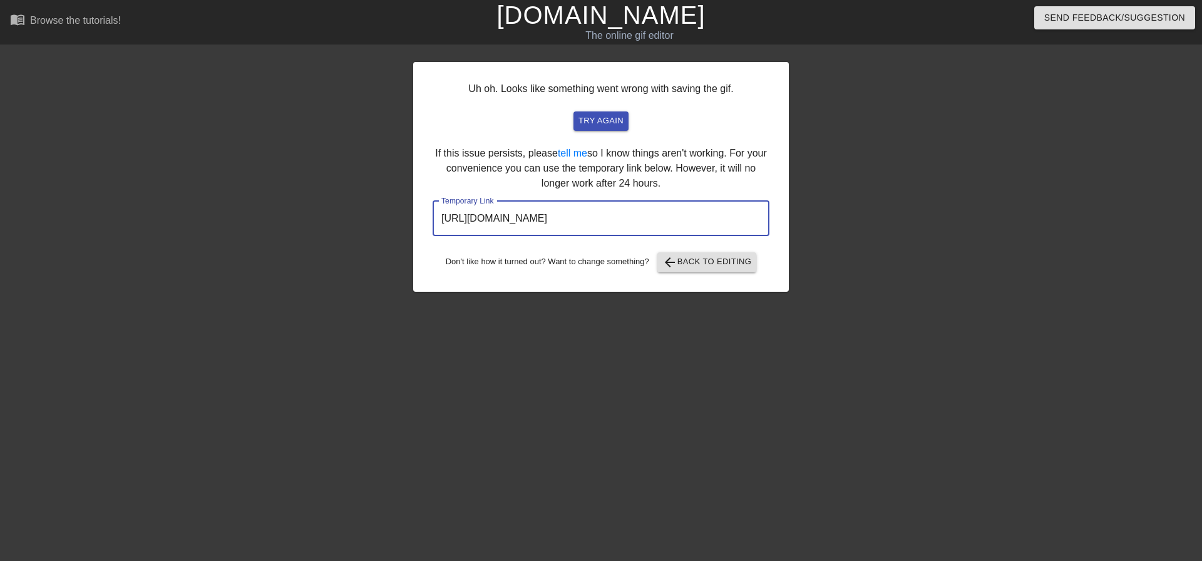
click at [614, 224] on input "https://www.gifntext.com/temp_generations/PtHBigNY.gif" at bounding box center [601, 218] width 337 height 35
click at [616, 219] on input "https://www.gifntext.com/temp_generations/PtHBigNY.gif" at bounding box center [601, 218] width 337 height 35
click at [614, 220] on input "https://www.gifntext.com/temp_generations/PtHBigNY.gif" at bounding box center [601, 218] width 337 height 35
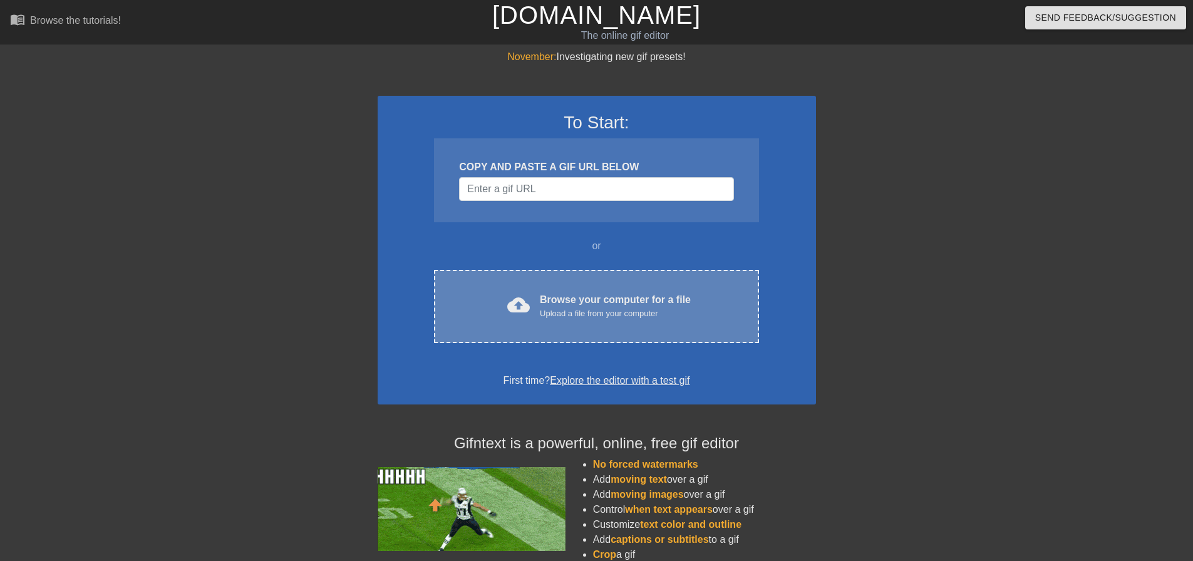
click at [596, 319] on div "Upload a file from your computer" at bounding box center [615, 313] width 151 height 13
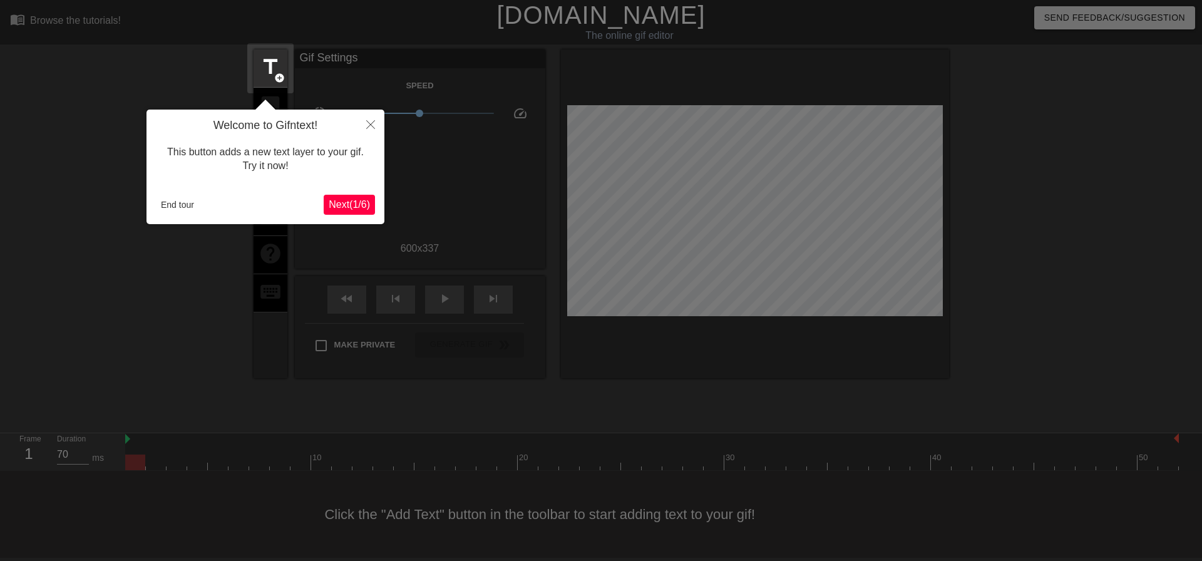
click at [348, 195] on button "Next ( 1 / 6 )" at bounding box center [349, 205] width 51 height 20
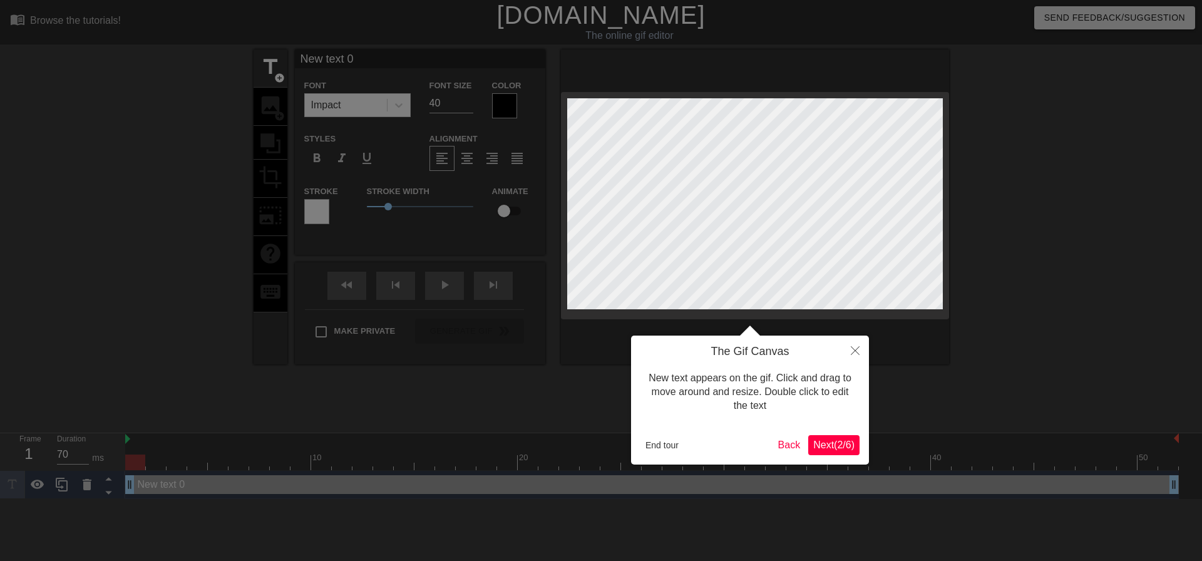
click at [840, 442] on span "Next ( 2 / 6 )" at bounding box center [834, 445] width 41 height 11
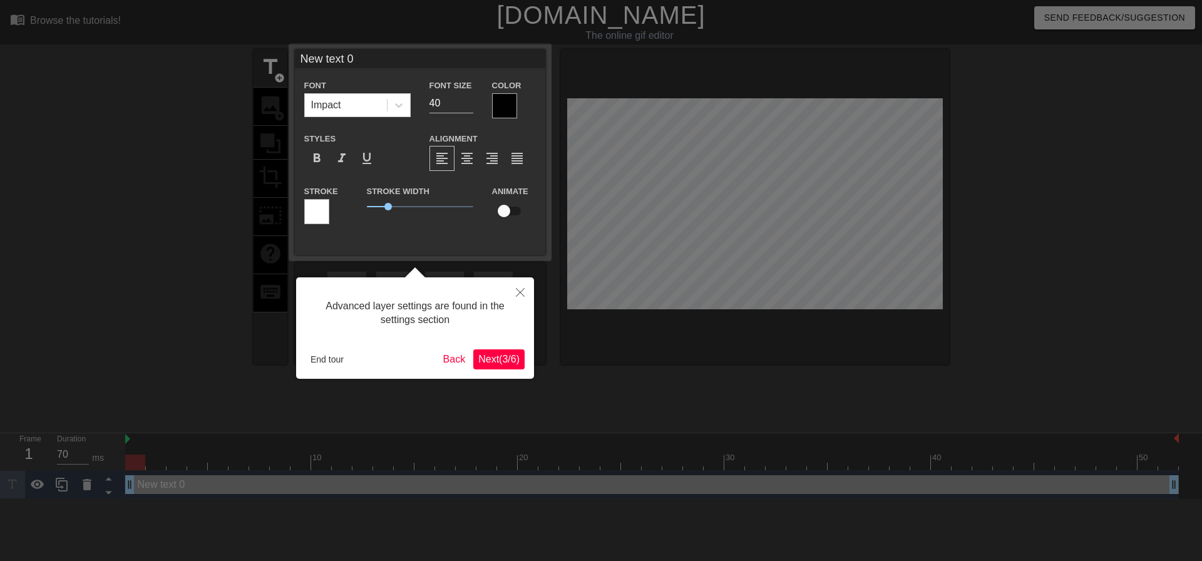
click at [498, 358] on span "Next ( 3 / 6 )" at bounding box center [498, 359] width 41 height 11
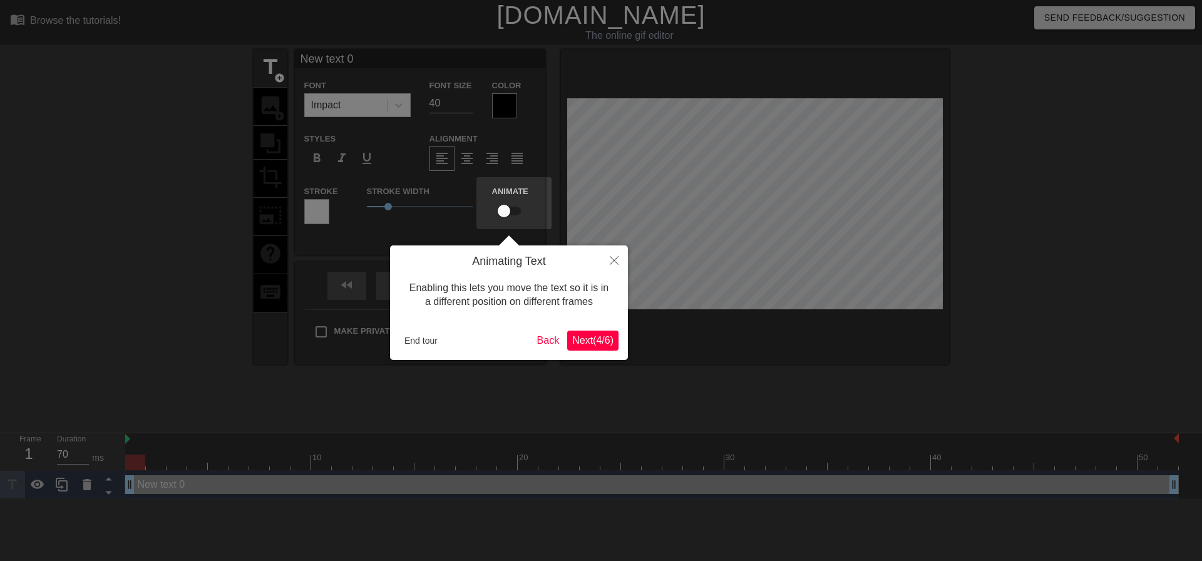
click at [589, 339] on span "Next ( 4 / 6 )" at bounding box center [592, 340] width 41 height 11
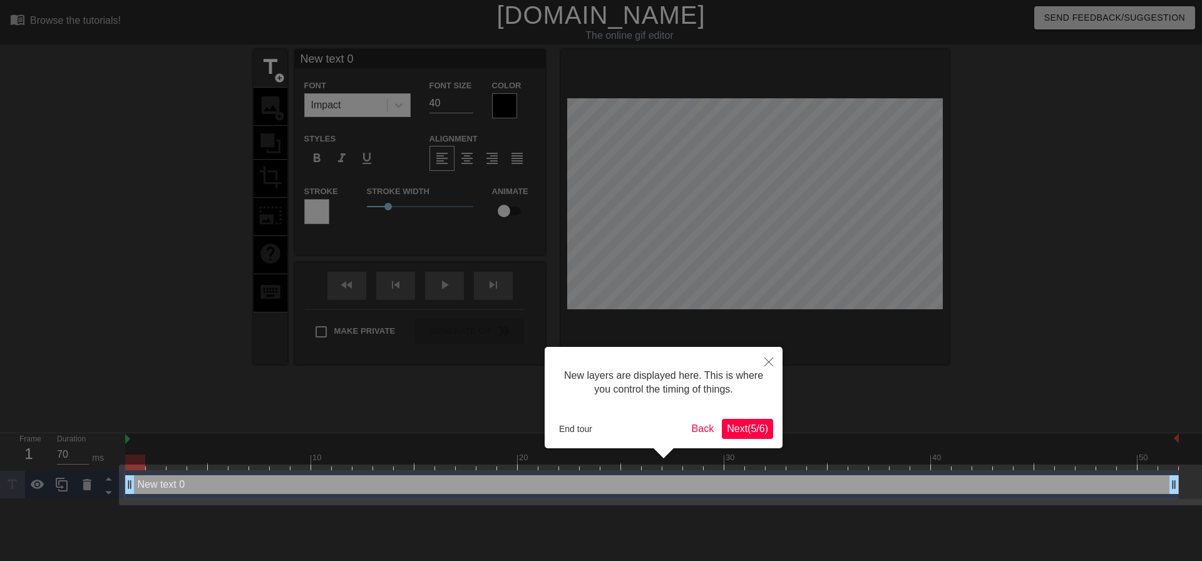
click at [744, 423] on span "Next ( 5 / 6 )" at bounding box center [747, 428] width 41 height 11
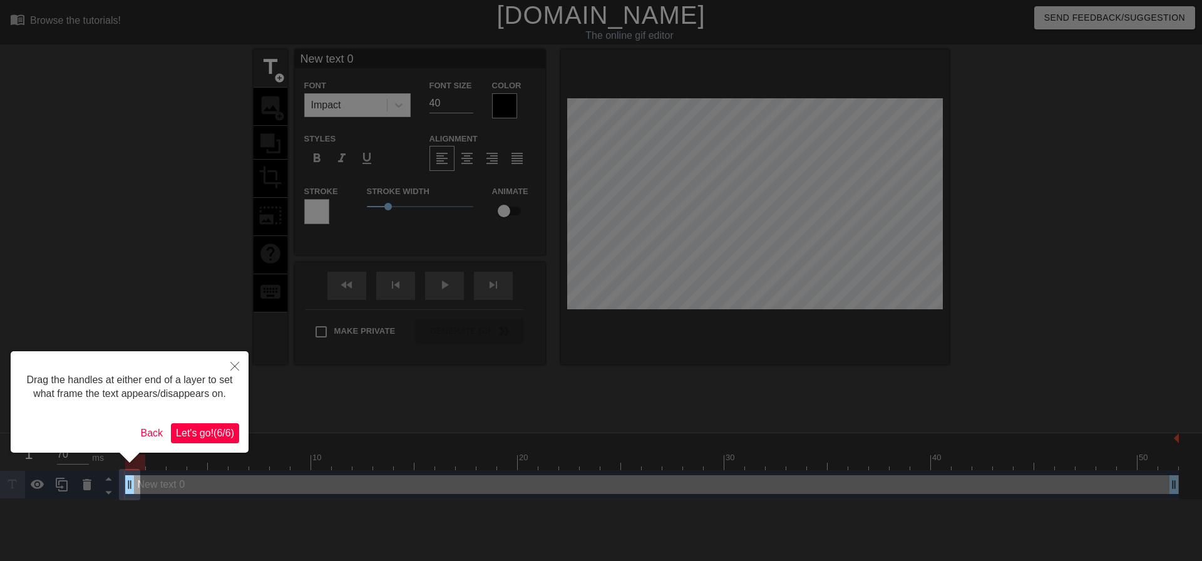
click at [213, 430] on span "Let's go! ( 6 / 6 )" at bounding box center [205, 433] width 58 height 11
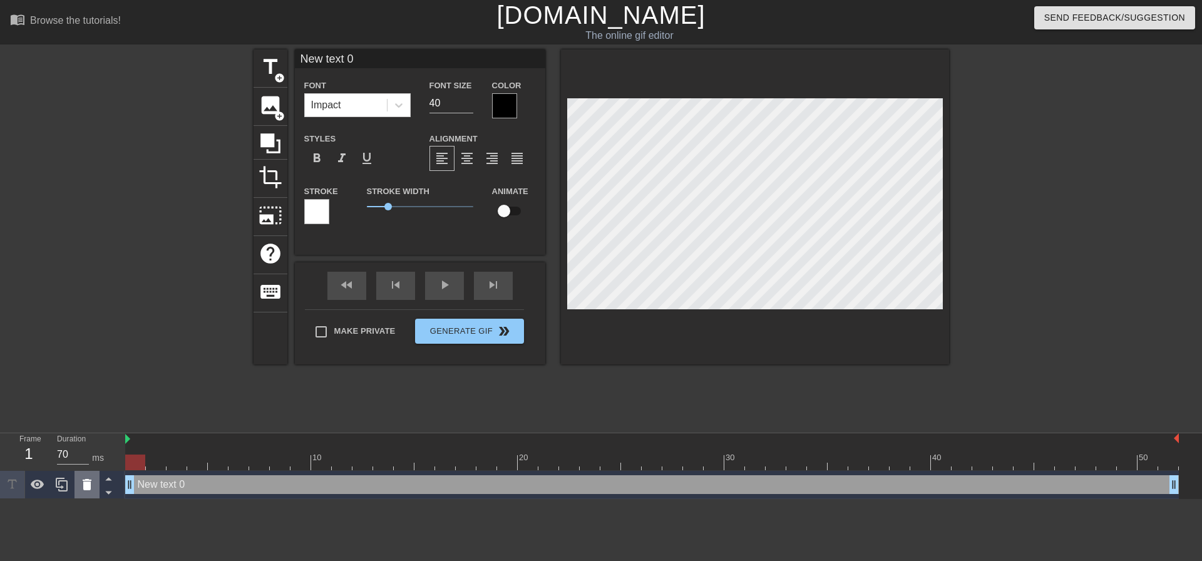
click at [85, 487] on icon at bounding box center [87, 484] width 9 height 11
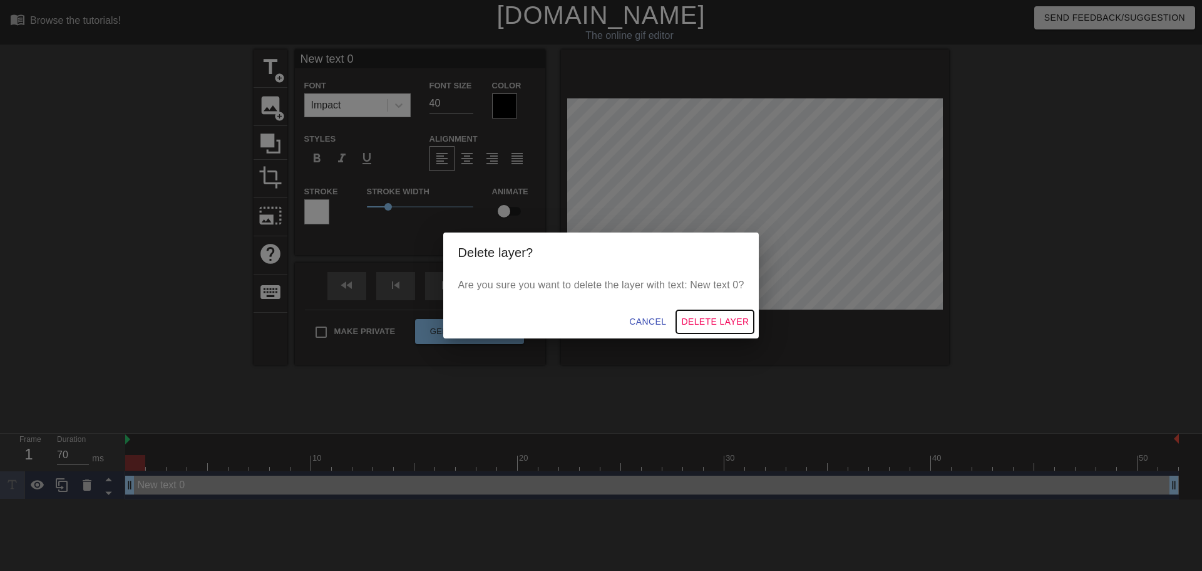
click at [703, 323] on span "Delete Layer" at bounding box center [715, 322] width 68 height 16
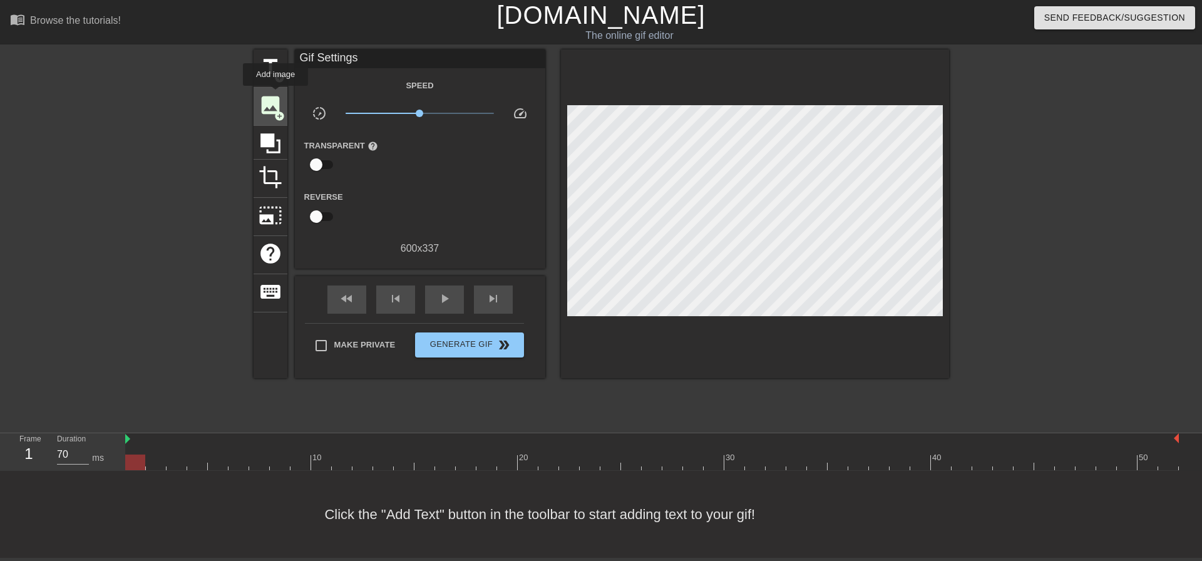
click at [276, 95] on span "image" at bounding box center [271, 105] width 24 height 24
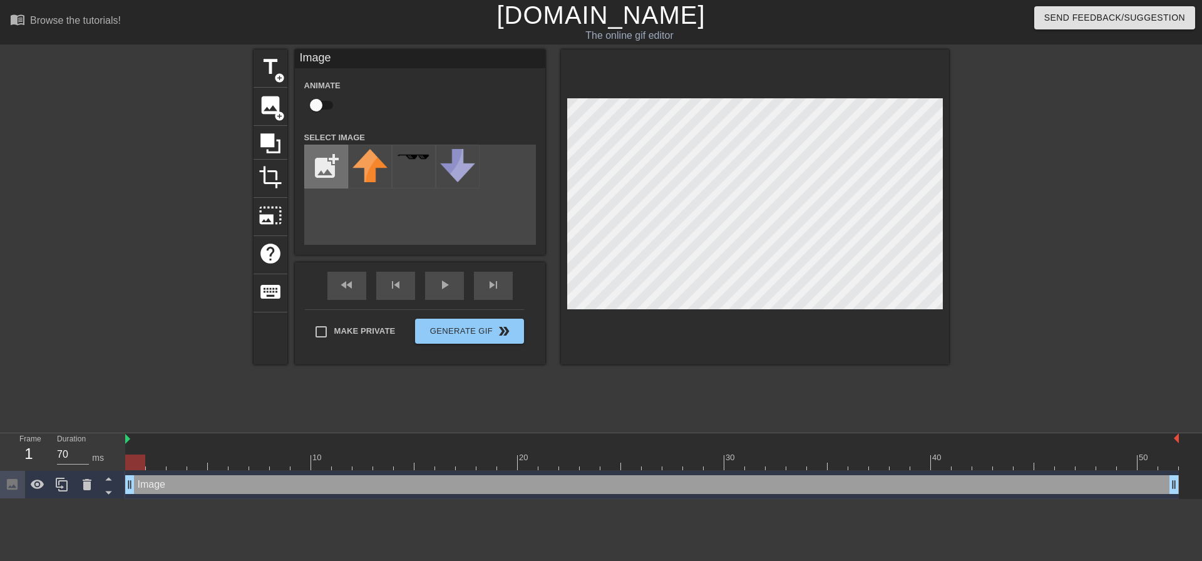
click at [328, 153] on input "file" at bounding box center [326, 166] width 43 height 43
type input "C:\fakepath\Screenshot_20250909_074639_Fantasy.jpg"
click at [364, 172] on img at bounding box center [370, 168] width 35 height 39
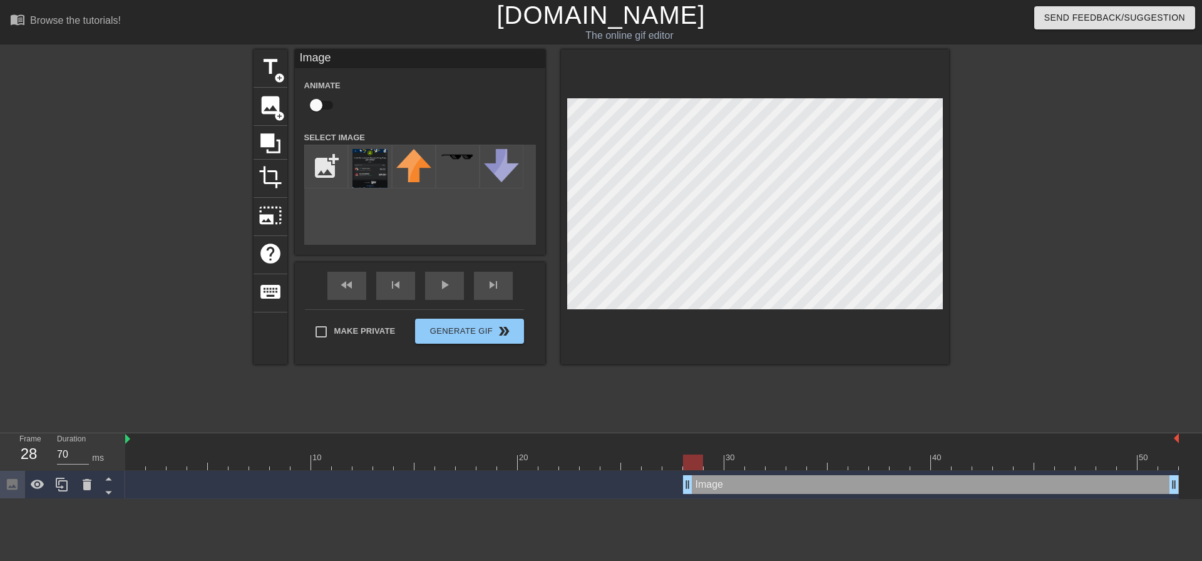
drag, startPoint x: 130, startPoint y: 488, endPoint x: 695, endPoint y: 484, distance: 564.9
drag, startPoint x: 692, startPoint y: 490, endPoint x: 875, endPoint y: 483, distance: 183.6
type input "70"
drag, startPoint x: 874, startPoint y: 482, endPoint x: 870, endPoint y: 472, distance: 10.7
click at [870, 472] on div "Image drag_handle drag_handle" at bounding box center [652, 485] width 1054 height 28
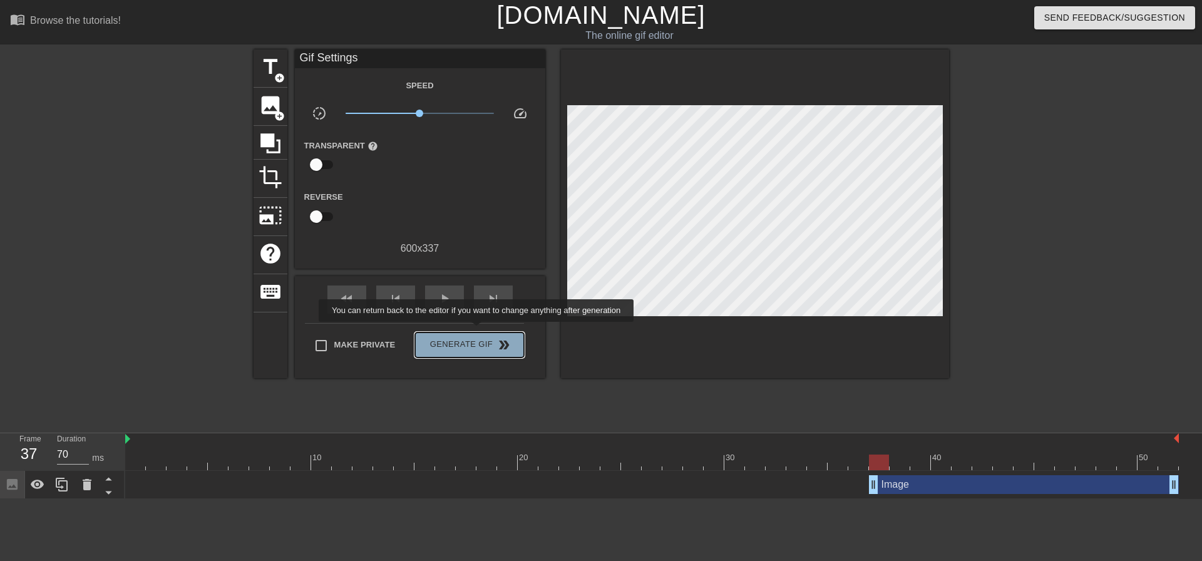
click at [478, 333] on button "Generate Gif double_arrow" at bounding box center [469, 345] width 108 height 25
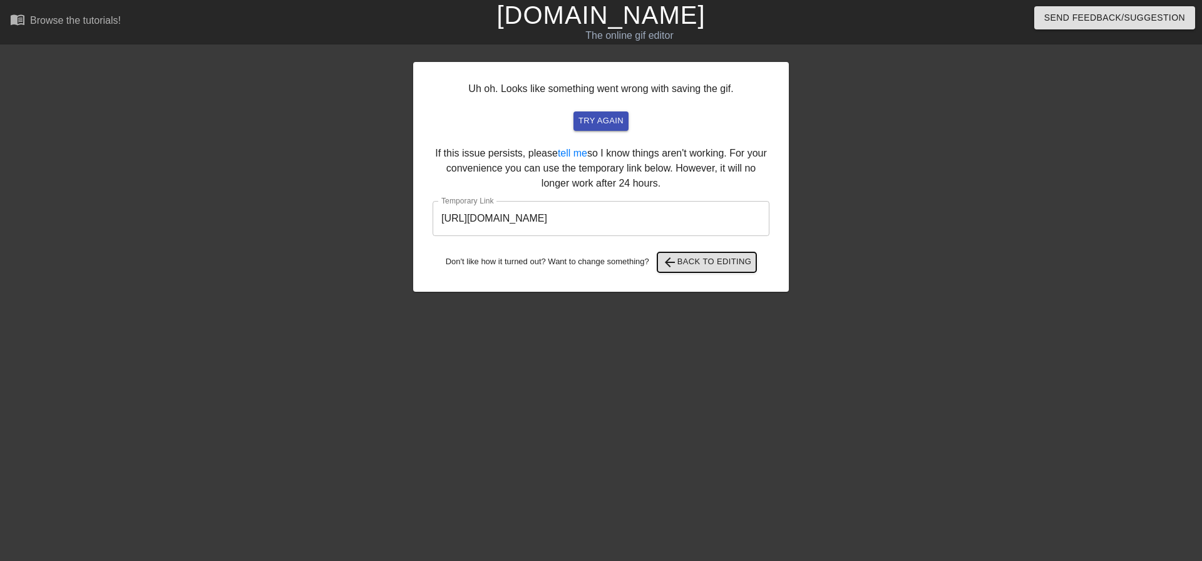
click at [723, 261] on span "arrow_back Back to Editing" at bounding box center [708, 262] width 90 height 15
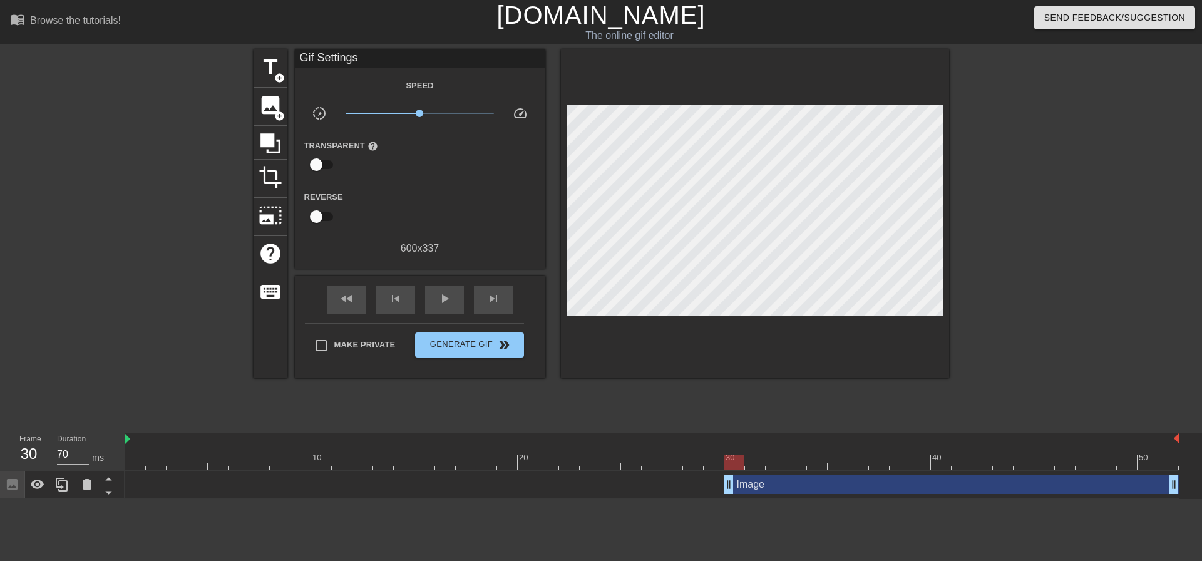
drag, startPoint x: 874, startPoint y: 485, endPoint x: 728, endPoint y: 482, distance: 146.6
drag, startPoint x: 1174, startPoint y: 487, endPoint x: 1201, endPoint y: 489, distance: 27.6
click at [1192, 489] on div "Image drag_handle drag_handle" at bounding box center [663, 485] width 1077 height 28
drag, startPoint x: 884, startPoint y: 447, endPoint x: 1202, endPoint y: 453, distance: 317.6
click at [1192, 453] on div "10 20 30 40 50 Image drag_handle drag_handle" at bounding box center [663, 466] width 1077 height 66
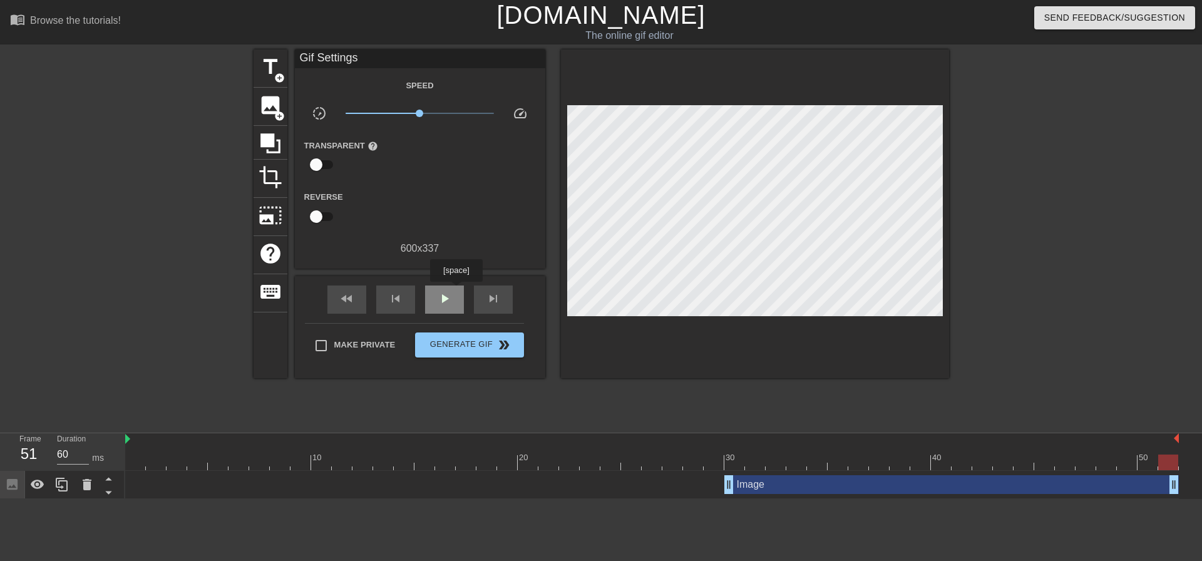
click at [456, 292] on div "play_arrow" at bounding box center [444, 300] width 39 height 28
drag, startPoint x: 732, startPoint y: 488, endPoint x: 644, endPoint y: 492, distance: 88.4
drag, startPoint x: 645, startPoint y: 483, endPoint x: 659, endPoint y: 483, distance: 14.4
click at [659, 483] on div "Image drag_handle drag_handle" at bounding box center [652, 484] width 1054 height 19
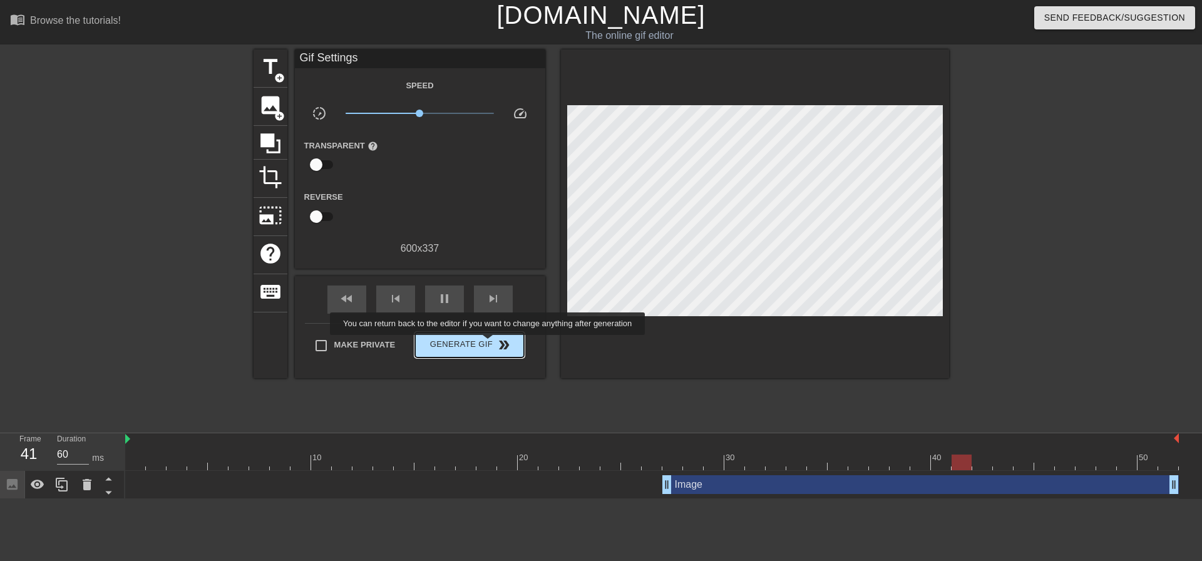
type input "70"
click at [489, 344] on span "Generate Gif double_arrow" at bounding box center [469, 345] width 98 height 15
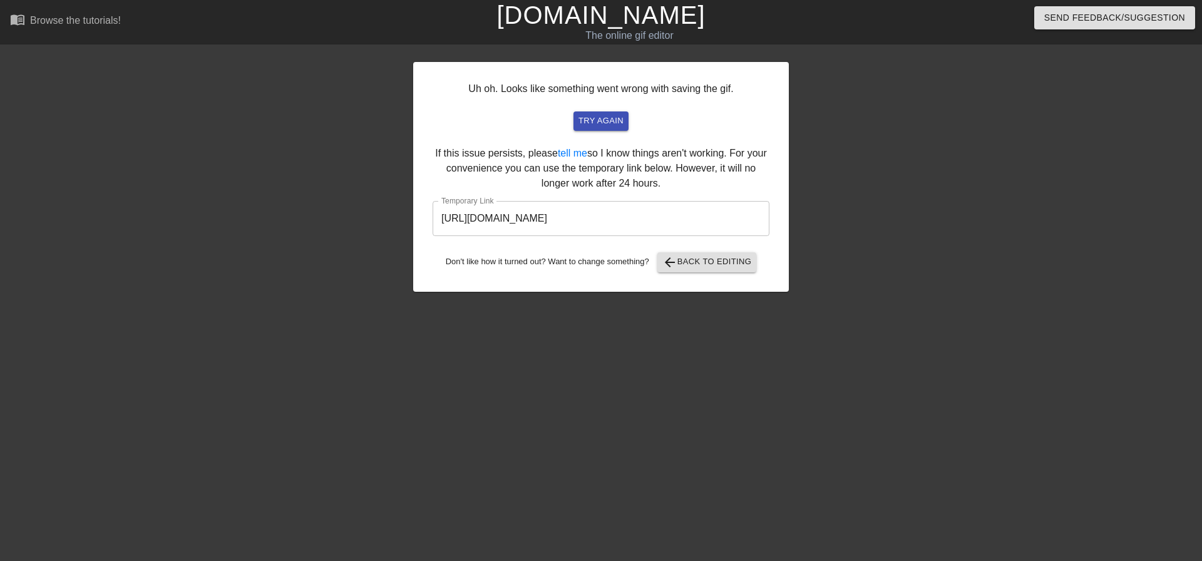
click at [661, 220] on input "[URL][DOMAIN_NAME]" at bounding box center [601, 218] width 337 height 35
drag, startPoint x: 708, startPoint y: 219, endPoint x: 406, endPoint y: 206, distance: 302.8
click at [406, 206] on div "Uh oh. Looks like something went wrong with saving the gif. try again If this i…" at bounding box center [601, 237] width 1202 height 376
